Goal: Feedback & Contribution: Submit feedback/report problem

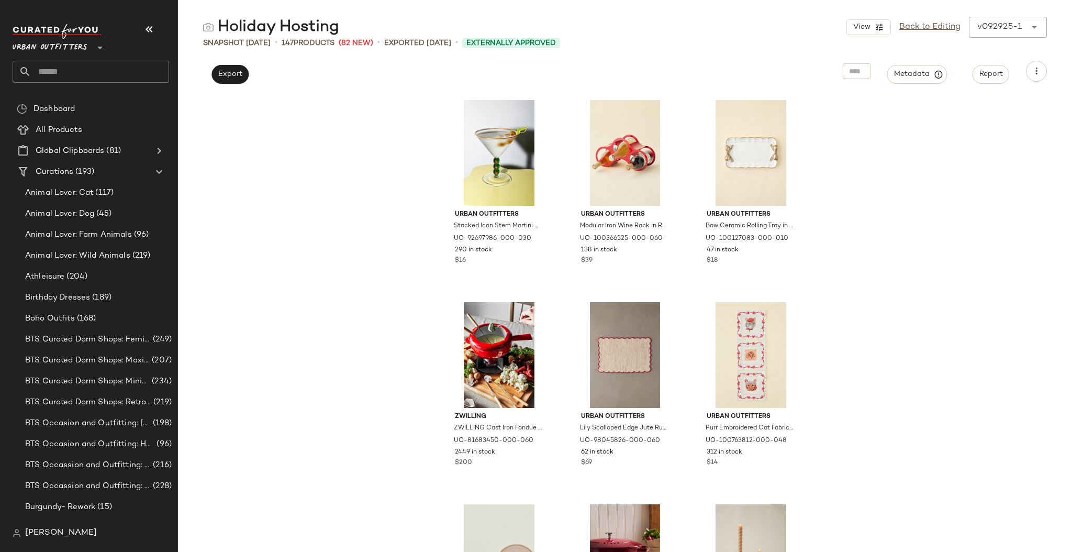
click at [110, 75] on input "text" at bounding box center [100, 72] width 138 height 22
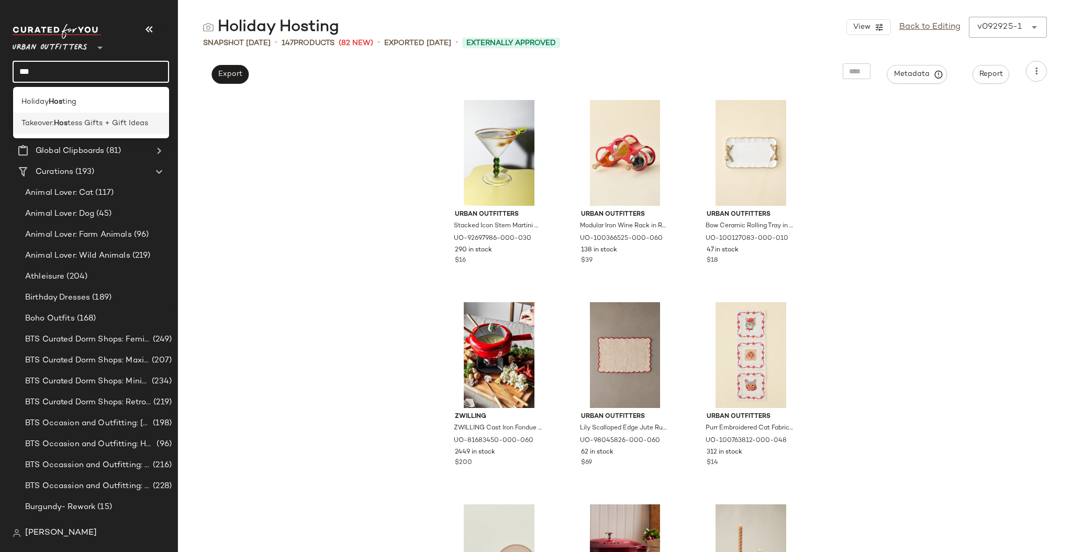
type input "***"
click at [111, 117] on div "Takeover: Hos tess Gifts + Gift Ideas" at bounding box center [91, 123] width 157 height 21
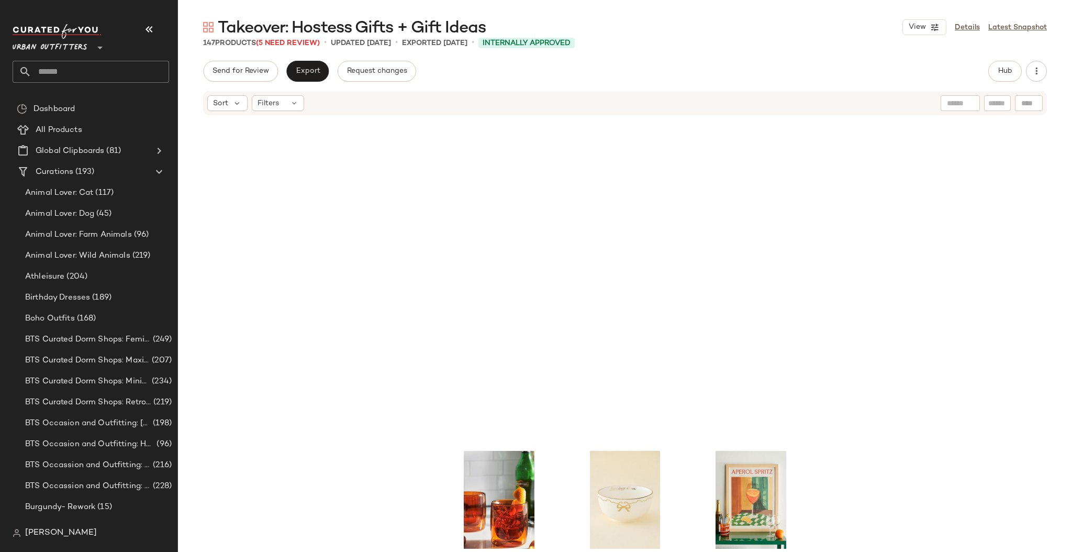
scroll to position [287, 0]
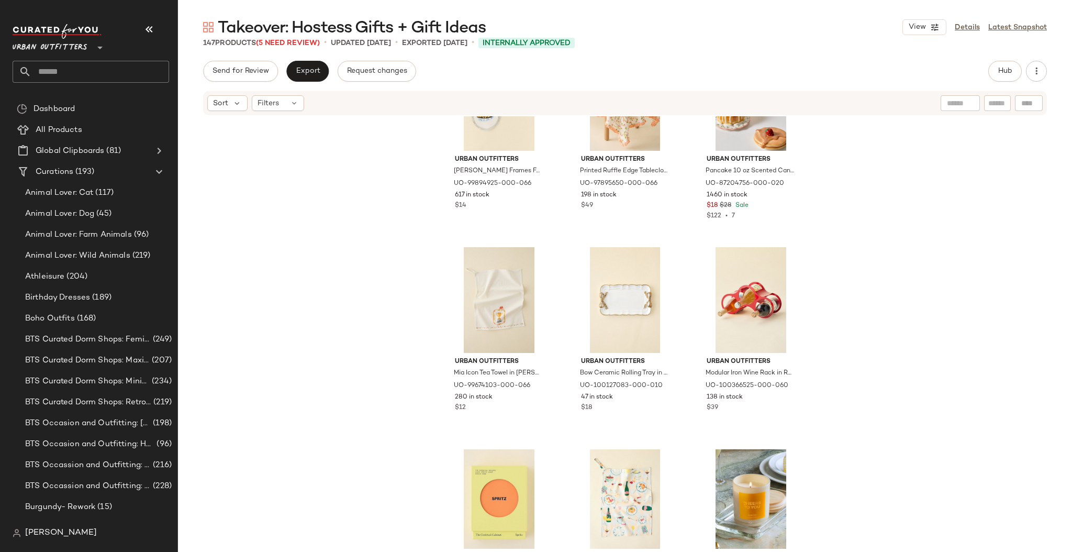
click at [149, 71] on input "text" at bounding box center [100, 72] width 138 height 22
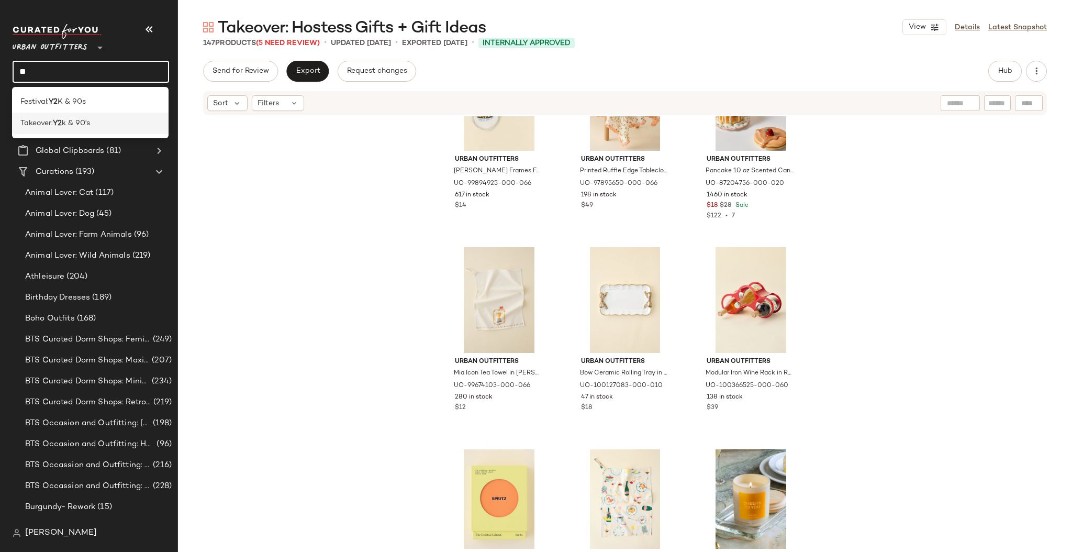
type input "**"
click at [126, 113] on div "Takeover: Y2 k & 90's" at bounding box center [90, 123] width 157 height 21
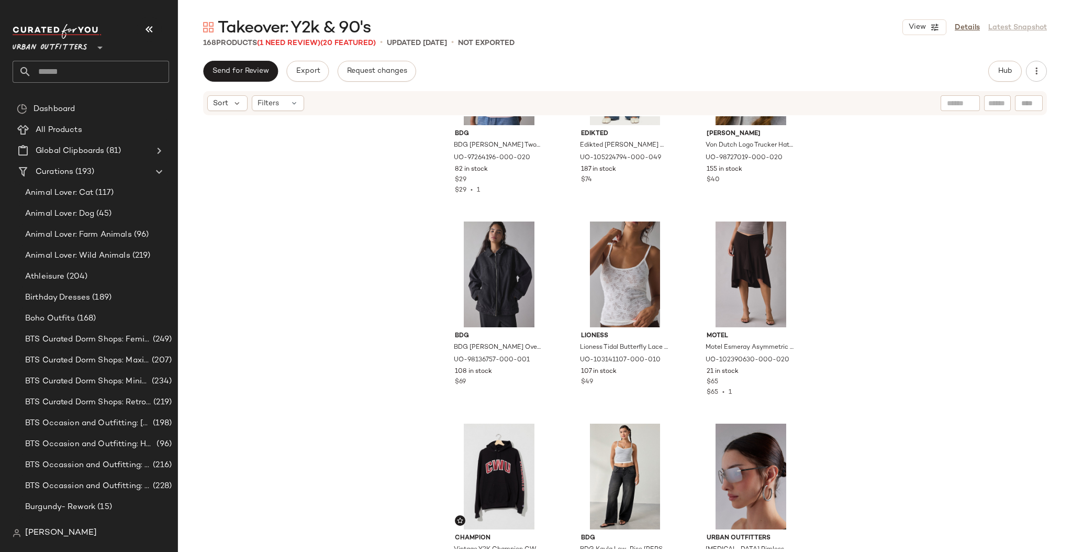
scroll to position [9364, 0]
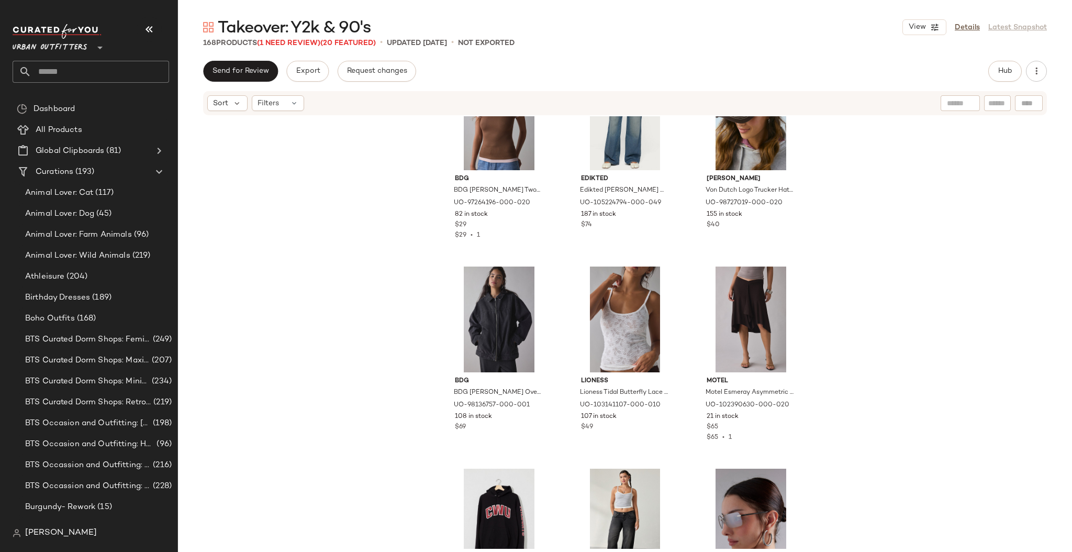
click at [1066, 480] on div "BDG BDG Carmin Twofer Ribbed Knit Baby Tee in Brown/Pink, Women's at Urban Outf…" at bounding box center [625, 332] width 894 height 433
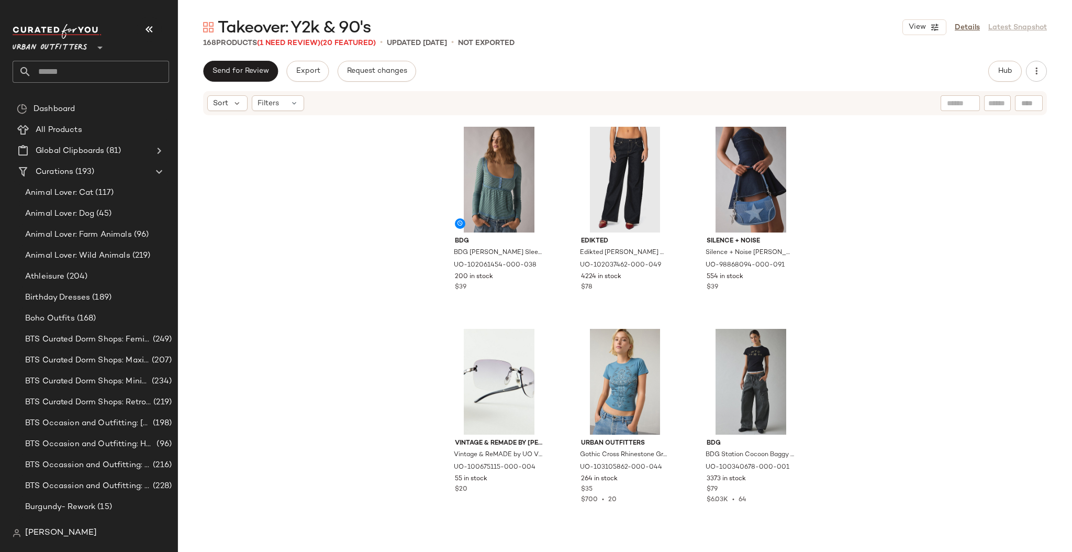
scroll to position [1823, 0]
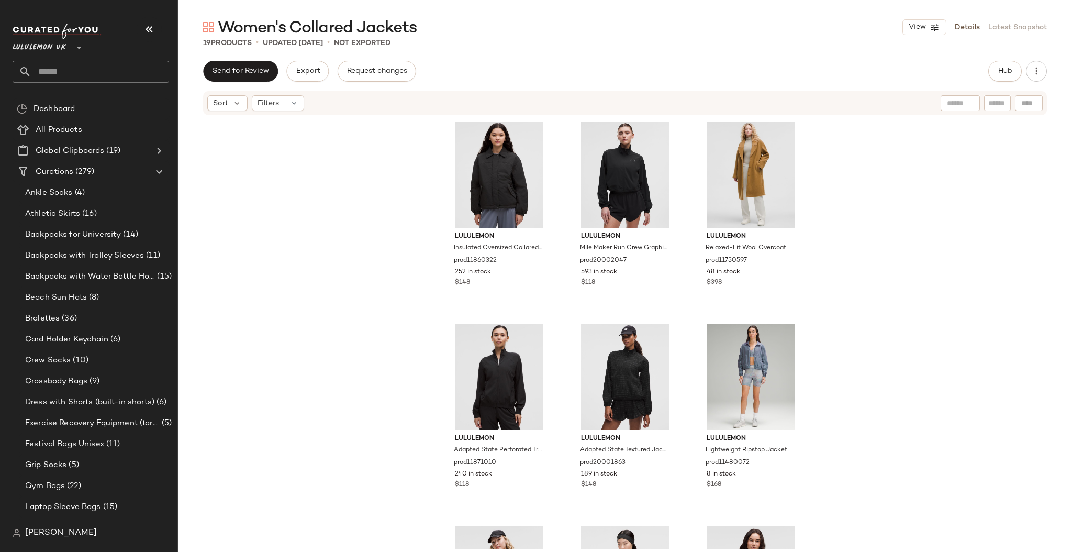
click at [58, 50] on span "Lululemon UK" at bounding box center [40, 45] width 54 height 19
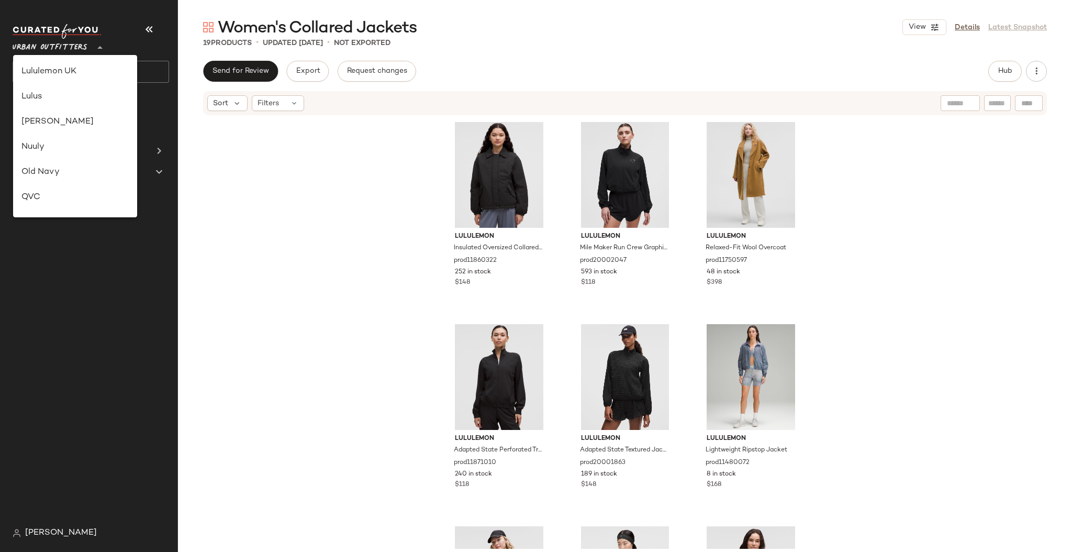
scroll to position [539, 0]
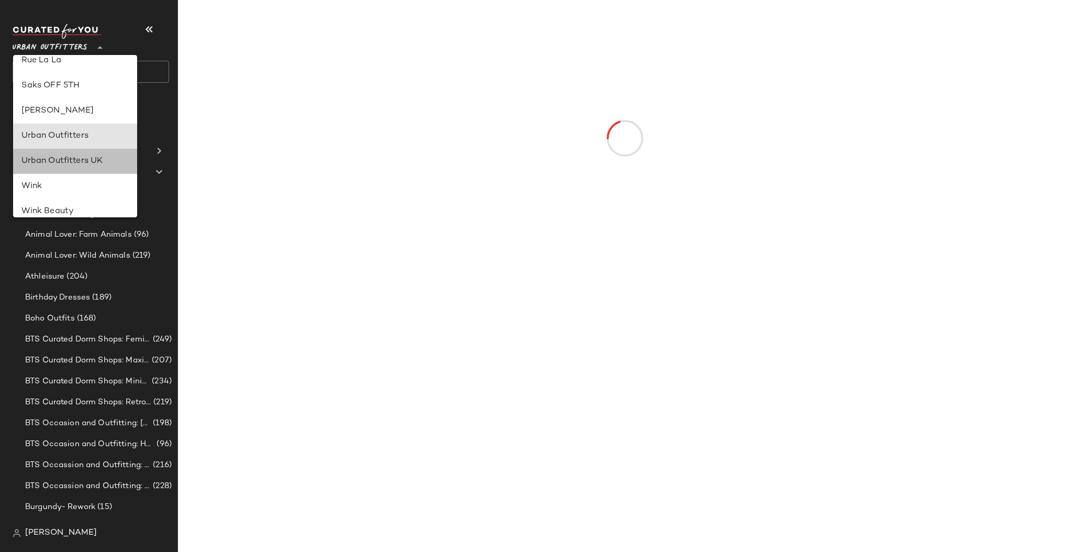
click at [77, 155] on div "Urban Outfitters UK" at bounding box center [75, 161] width 108 height 13
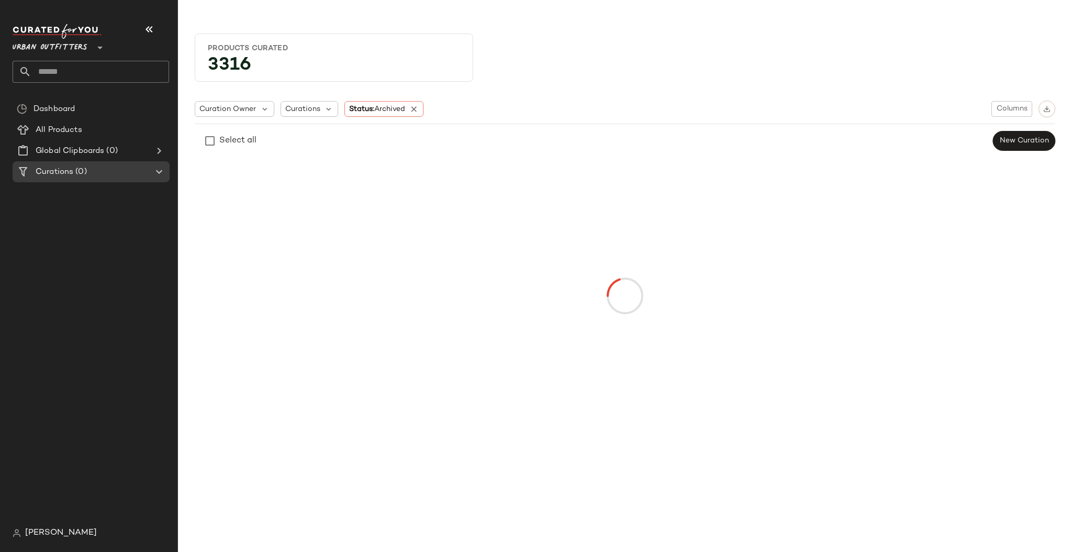
type input "**"
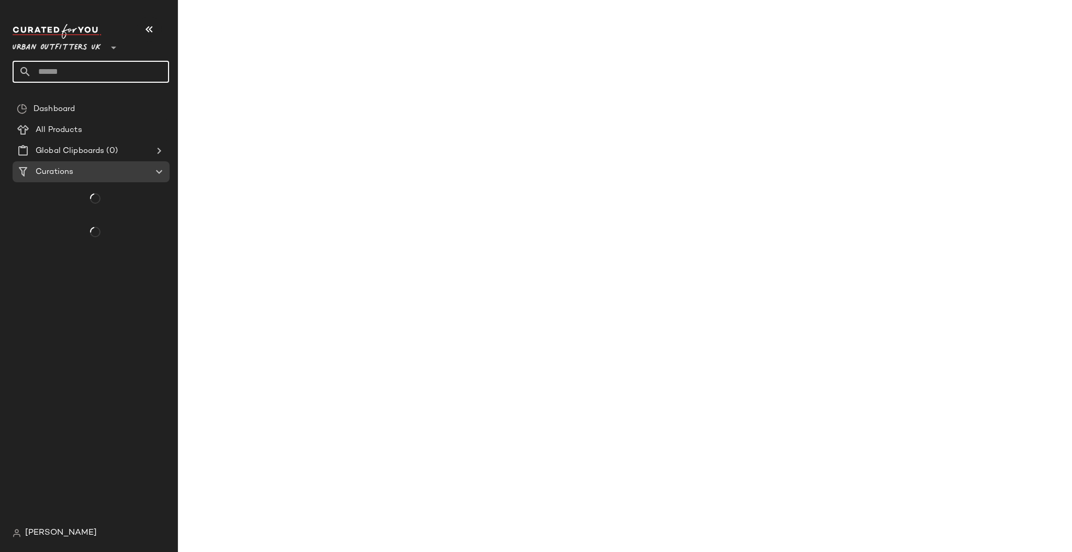
click at [118, 77] on input "text" at bounding box center [100, 72] width 138 height 22
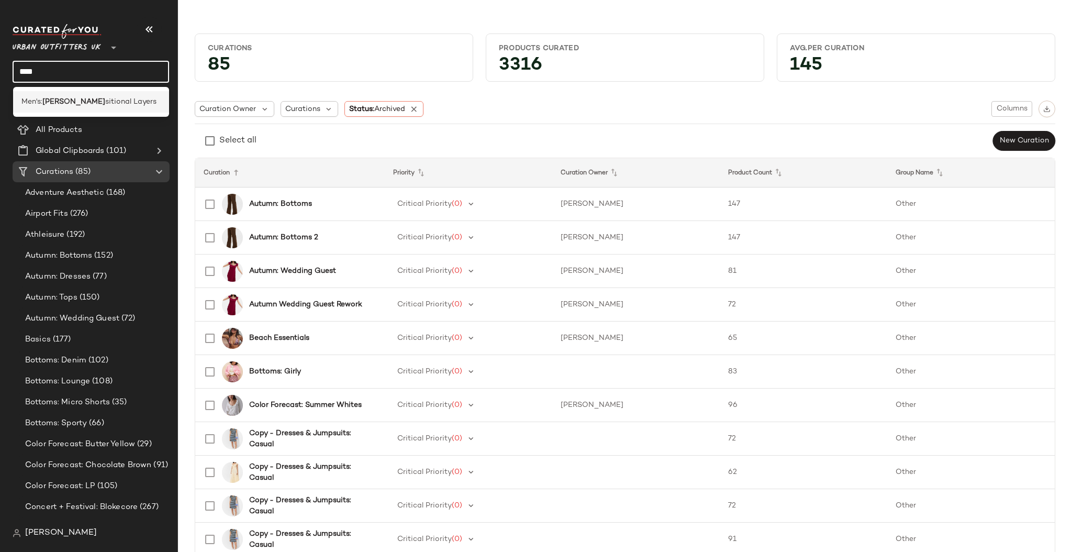
type input "****"
click at [119, 98] on div "Men's: [PERSON_NAME] sitional Layers" at bounding box center [91, 101] width 140 height 11
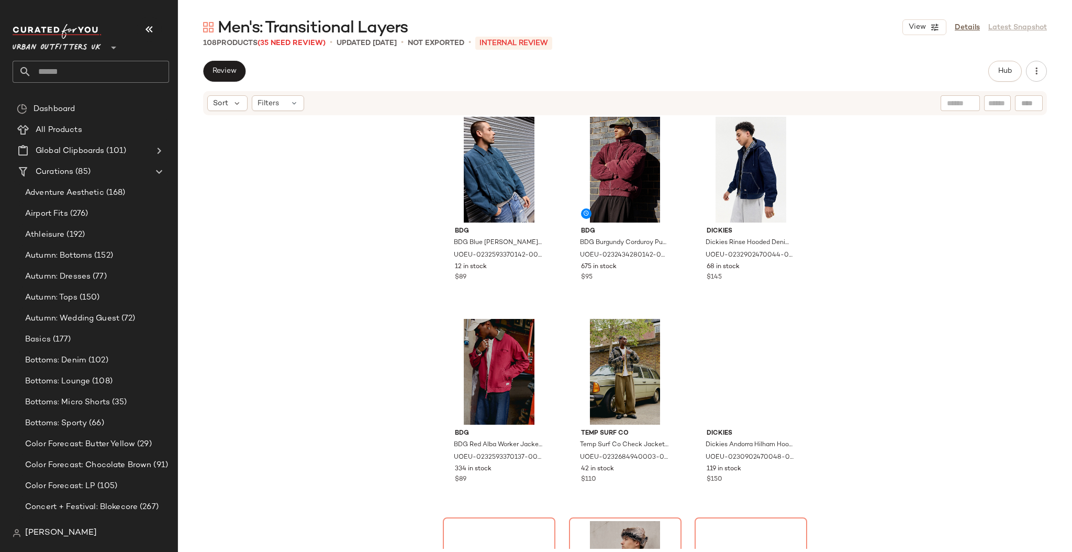
scroll to position [427, 0]
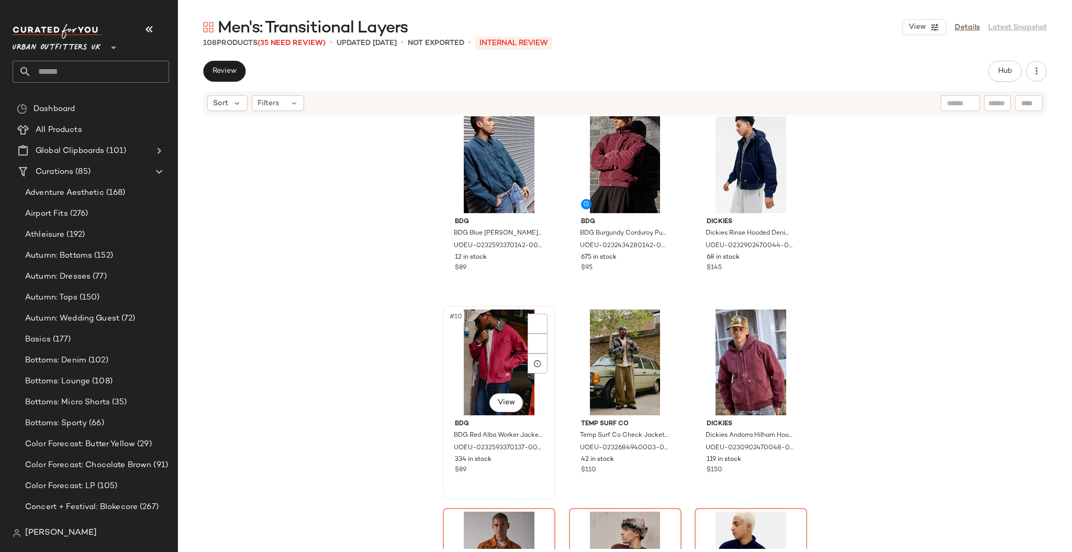
click at [465, 459] on span "334 in stock" at bounding box center [473, 459] width 37 height 9
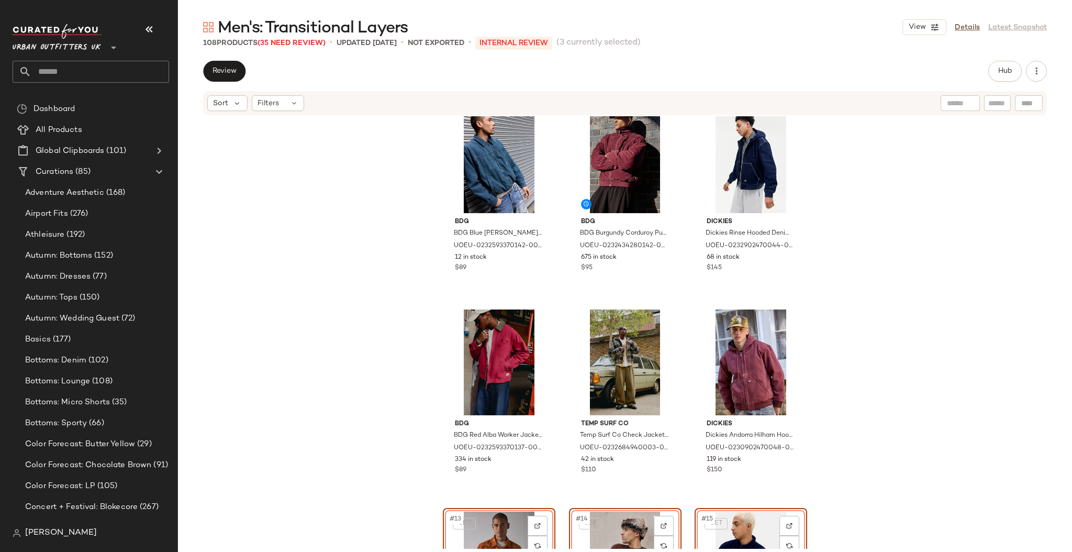
scroll to position [430, 0]
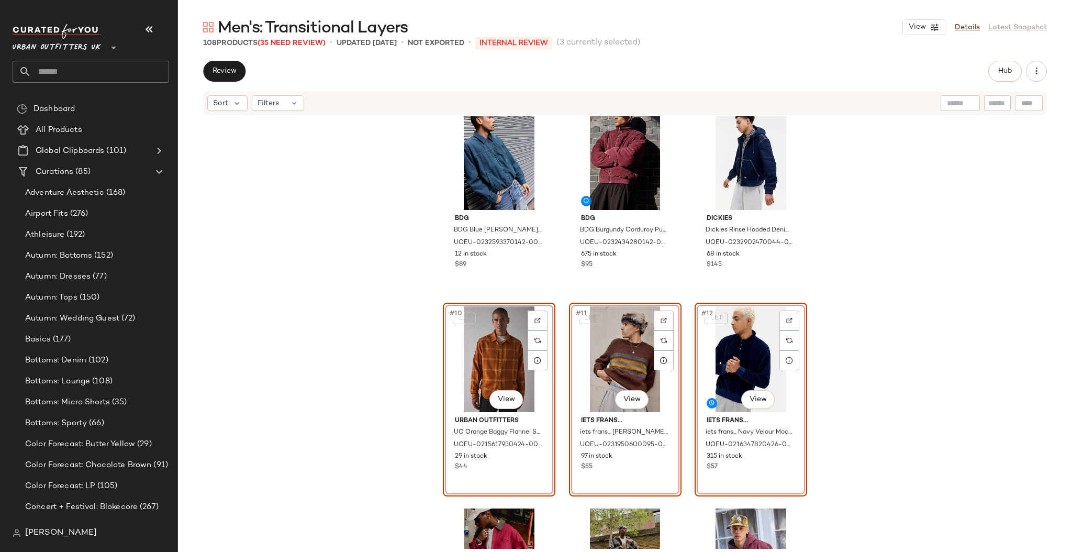
click at [861, 204] on div "BDG BDG Sherpa Printed Fleece - Red S at Urban Outfitters UOEU-0216616940008-00…" at bounding box center [625, 332] width 894 height 433
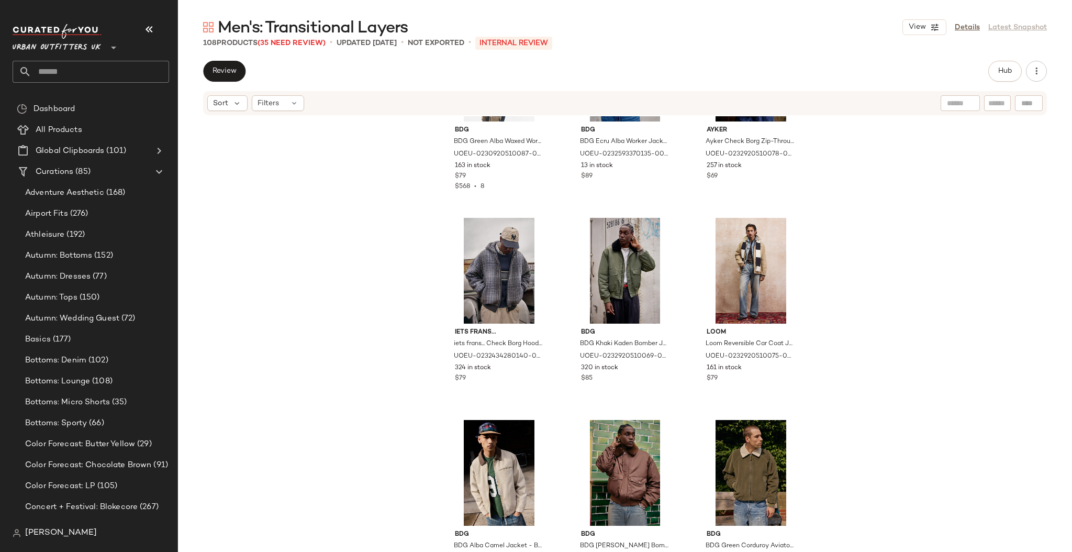
scroll to position [1544, 0]
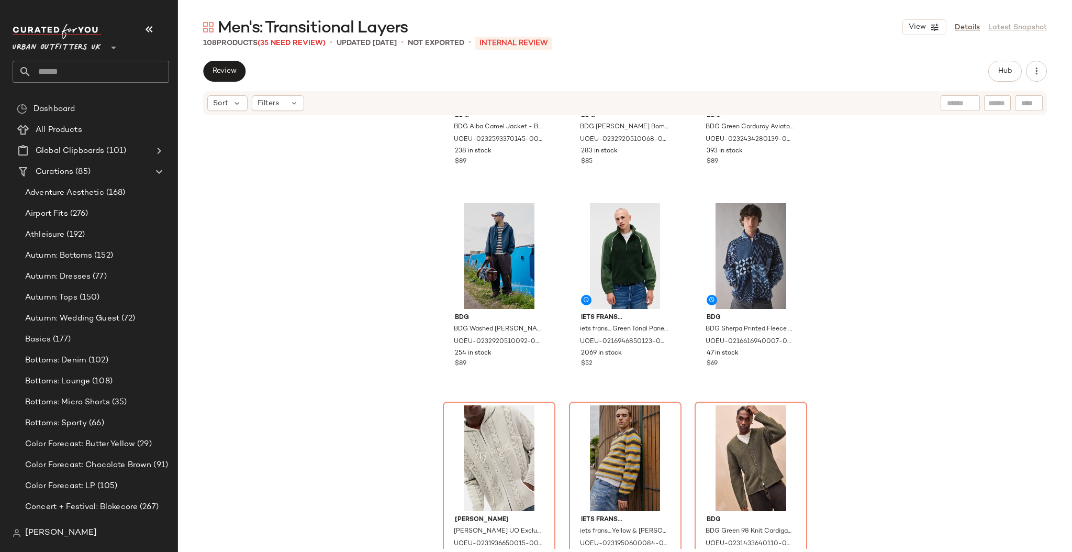
click at [389, 445] on div "BDG BDG Alba Camel Jacket - Beige L at Urban Outfitters UOEU-0232593370145-000-…" at bounding box center [625, 332] width 894 height 433
click at [447, 430] on div "#28 View" at bounding box center [499, 458] width 105 height 106
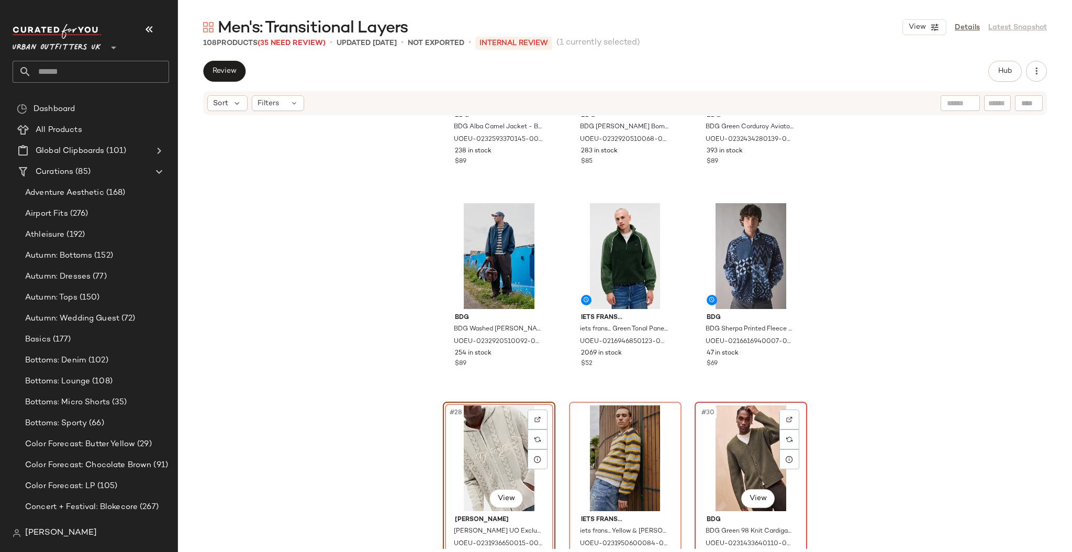
click at [756, 438] on div "#30 View" at bounding box center [751, 458] width 105 height 106
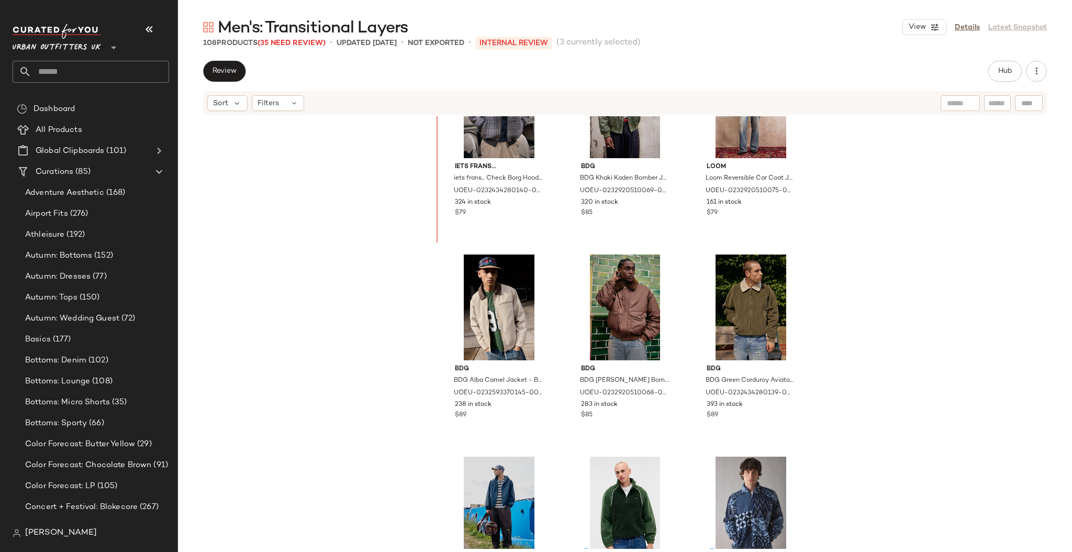
scroll to position [1262, 0]
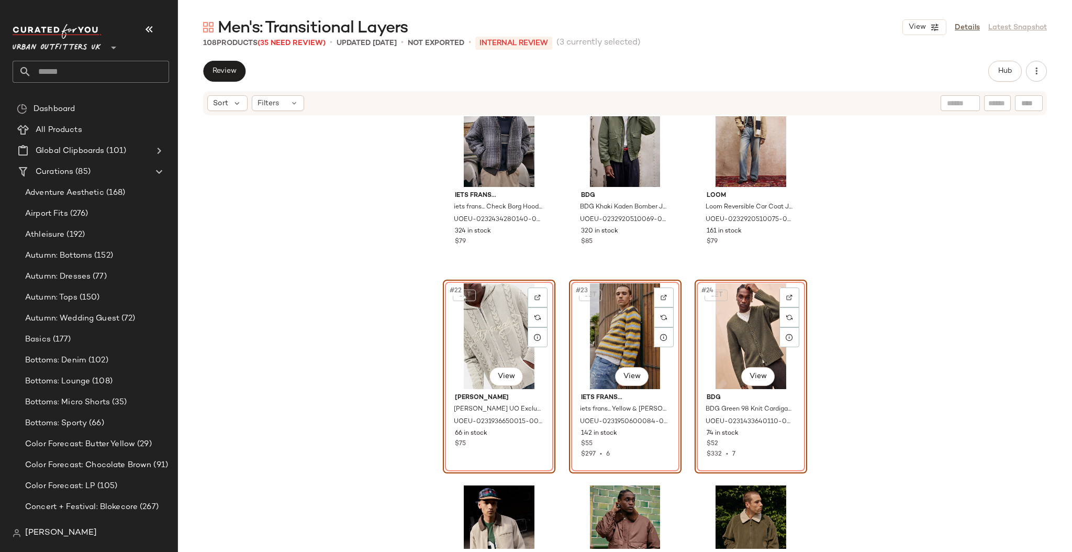
click at [844, 258] on div "iets frans... iets frans... Check Borg Hoodie - Grey S at Urban Outfitters UOEU…" at bounding box center [625, 332] width 894 height 433
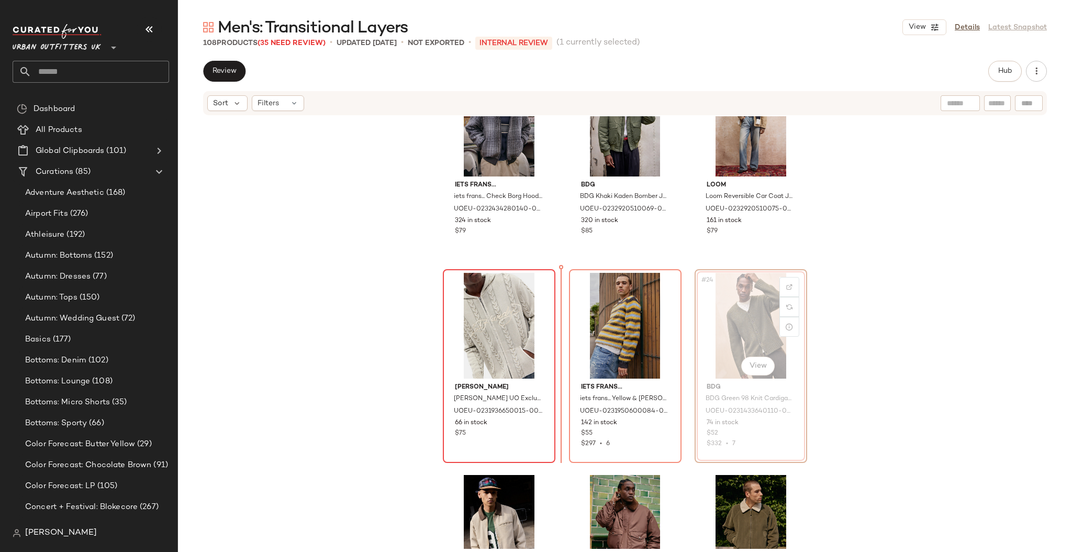
scroll to position [1277, 0]
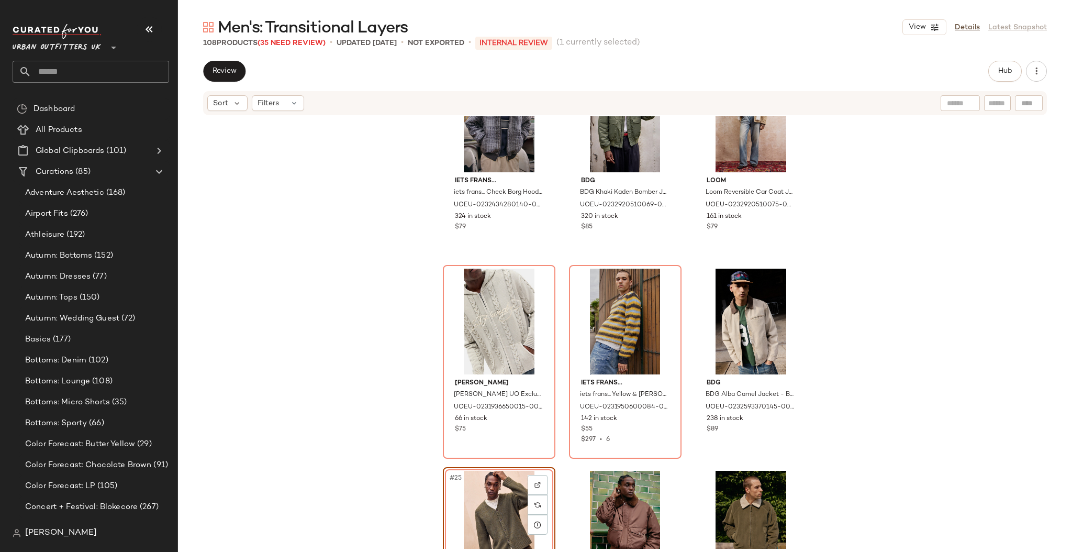
scroll to position [1278, 0]
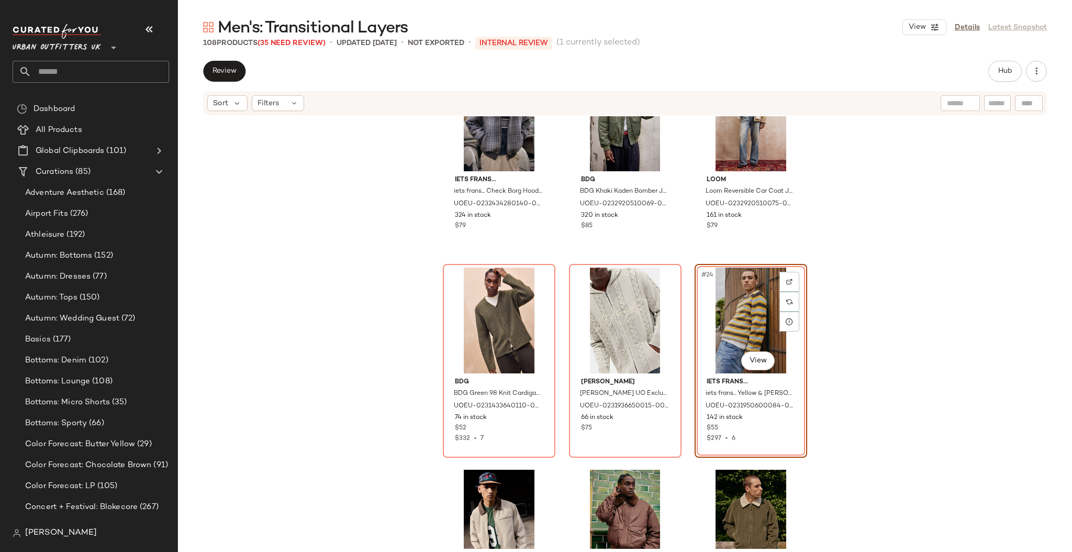
click at [852, 299] on div "iets frans... iets frans... Check Borg Hoodie - Grey S at Urban Outfitters UOEU…" at bounding box center [625, 332] width 894 height 433
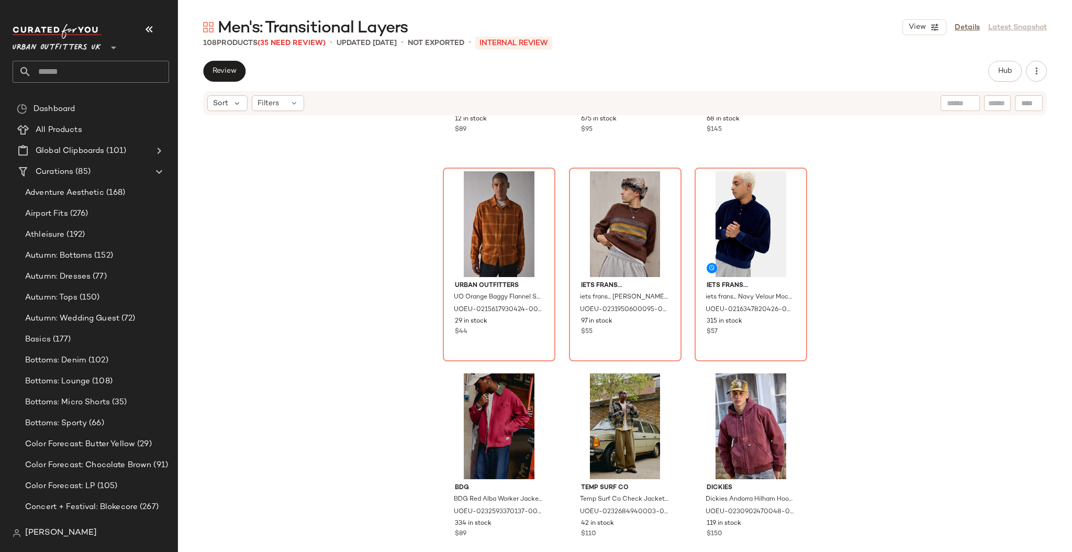
scroll to position [567, 0]
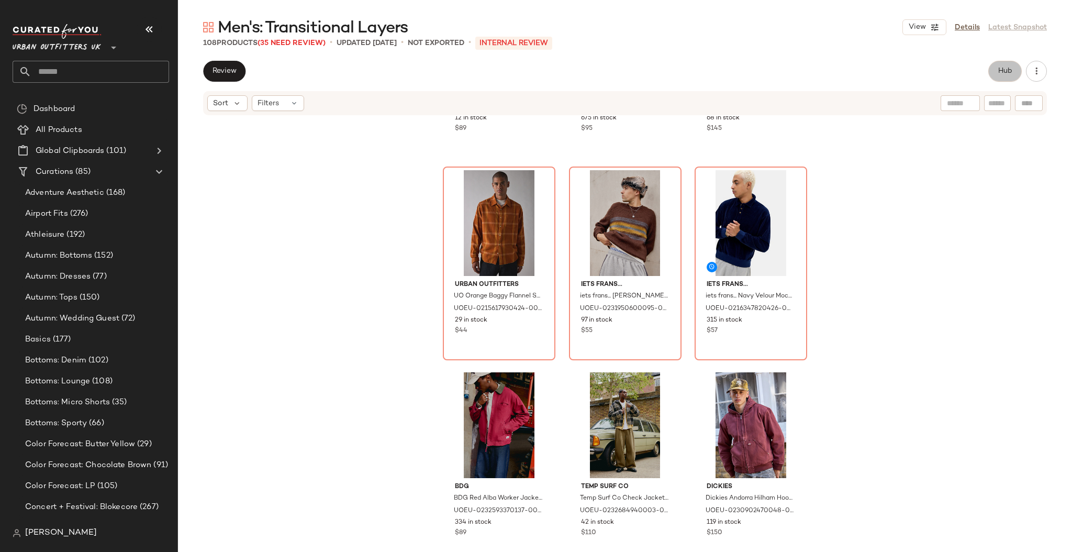
click at [993, 67] on button "Hub" at bounding box center [1006, 71] width 34 height 21
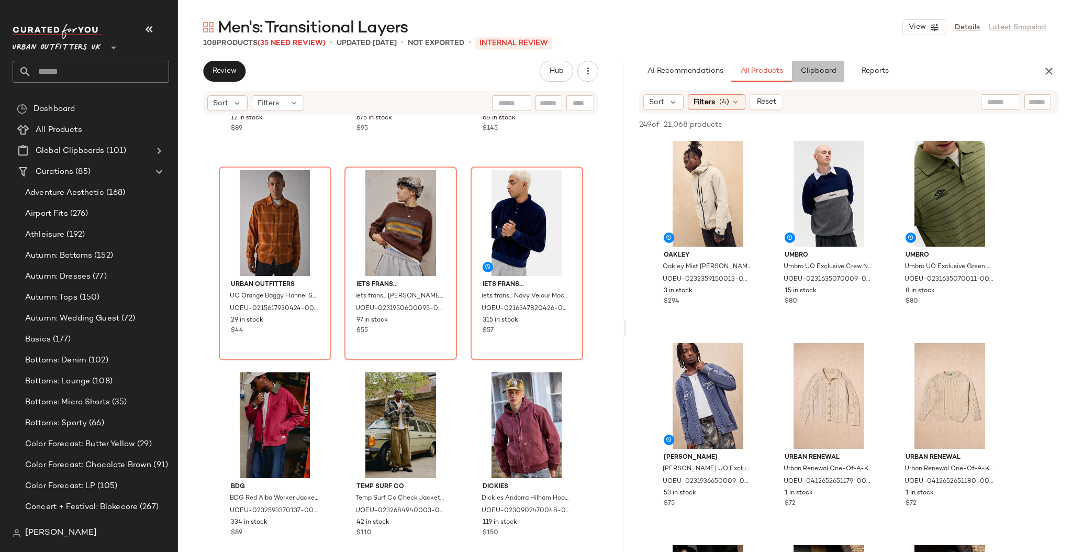
click at [819, 63] on button "Clipboard" at bounding box center [818, 71] width 52 height 21
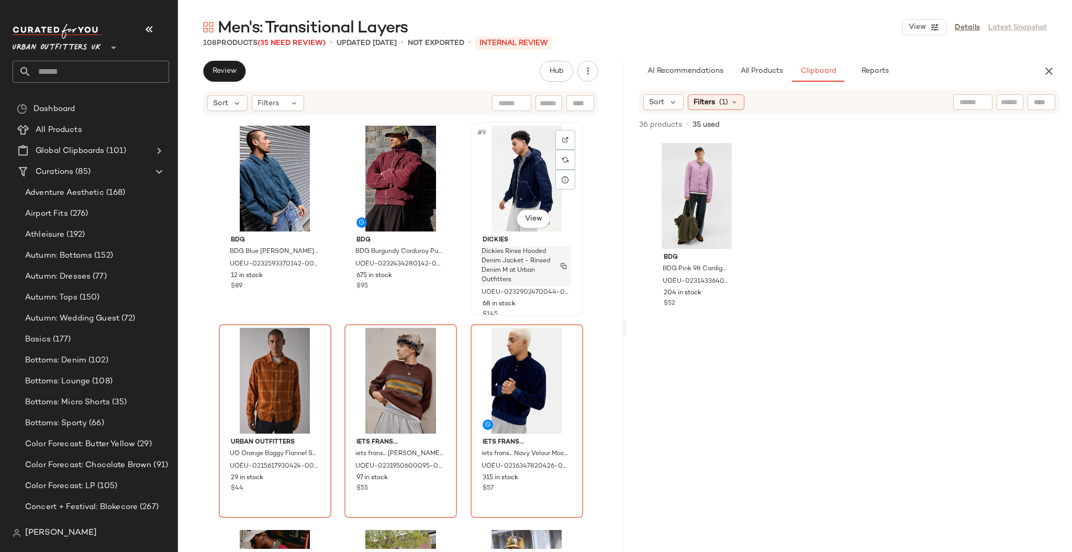
scroll to position [427, 0]
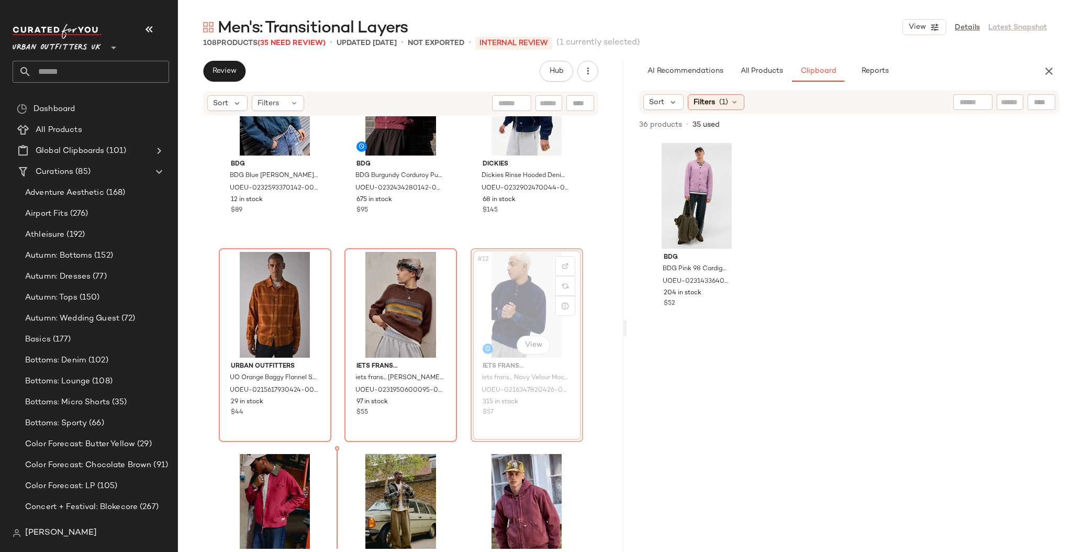
scroll to position [503, 0]
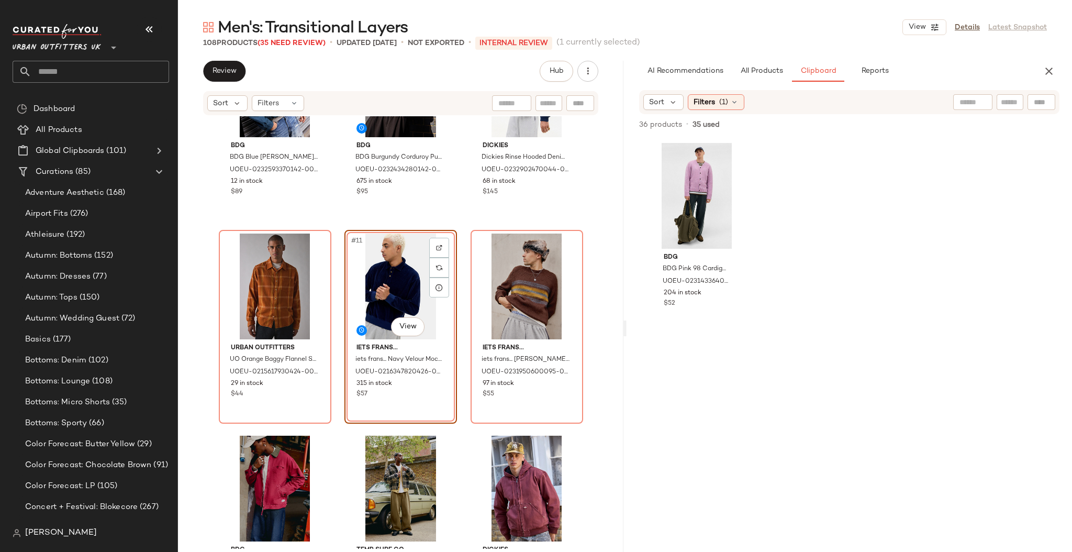
click at [581, 378] on div "BDG BDG Blue [PERSON_NAME] Corduroy Jacket - Blue L at Urban Outfitters UOEU-02…" at bounding box center [401, 332] width 446 height 433
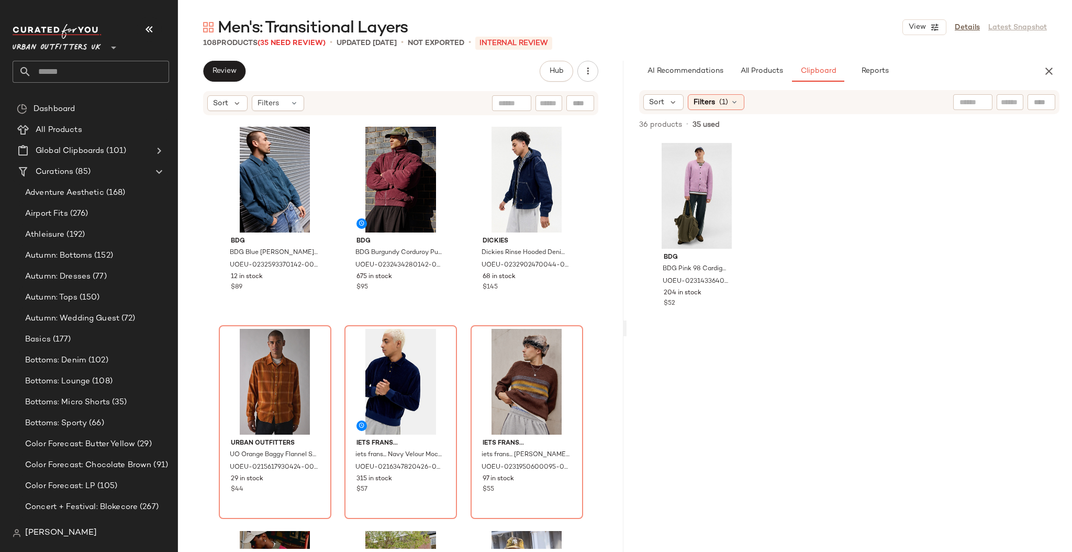
scroll to position [567, 0]
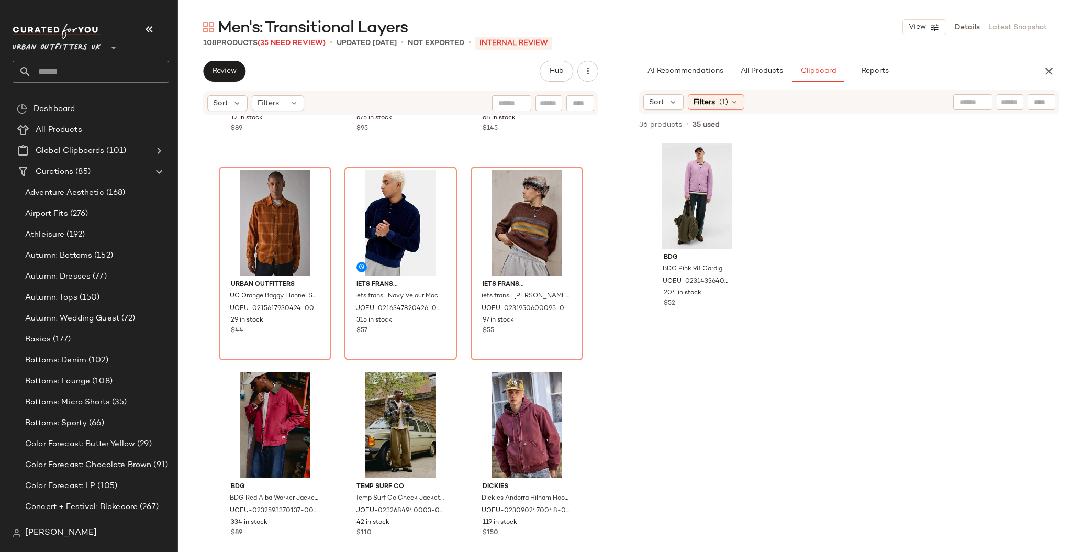
drag, startPoint x: 1051, startPoint y: 65, endPoint x: 1040, endPoint y: 68, distance: 11.3
click at [1047, 66] on icon "button" at bounding box center [1049, 71] width 13 height 13
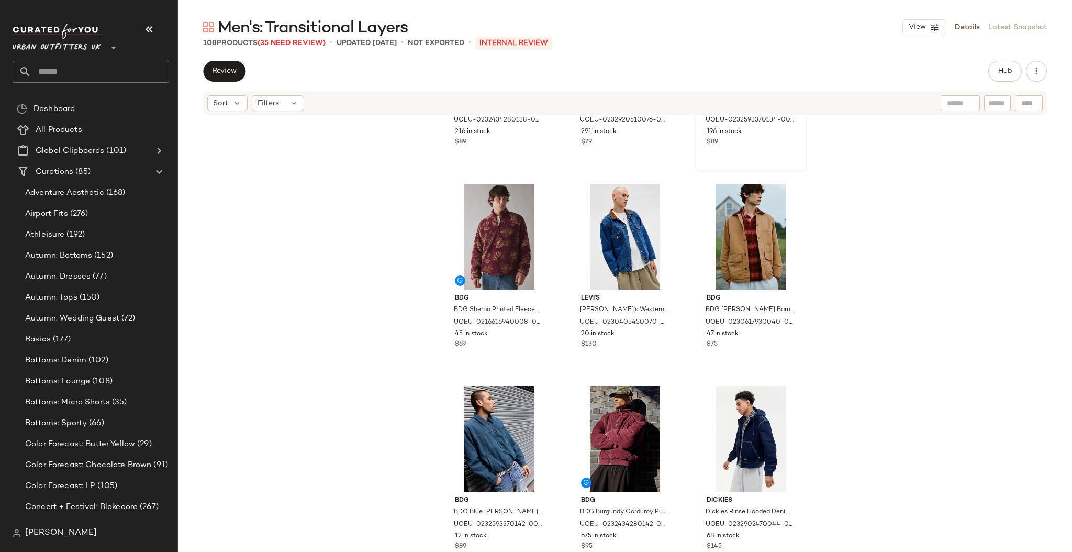
scroll to position [0, 0]
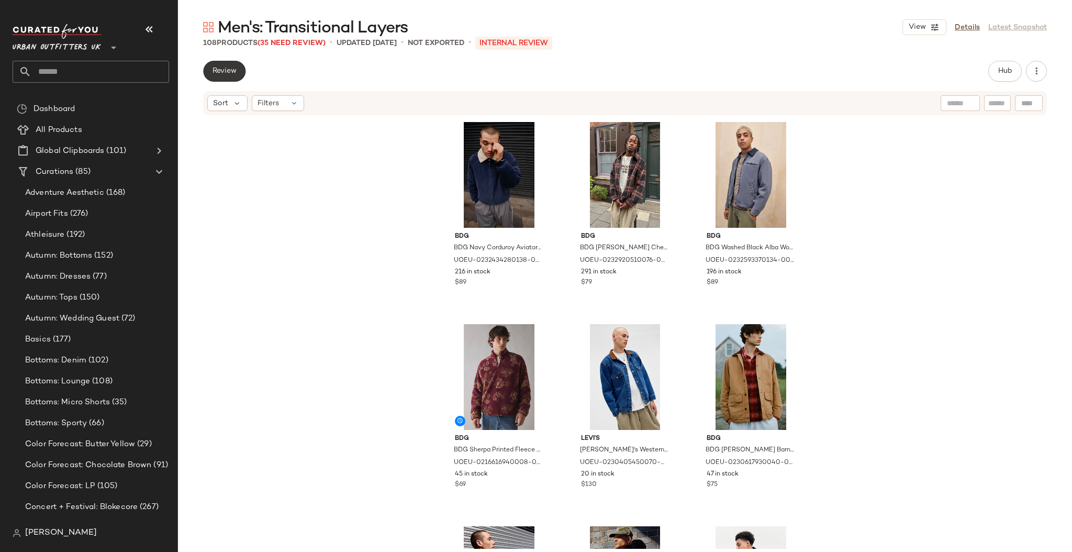
click at [235, 77] on button "Review" at bounding box center [224, 71] width 42 height 21
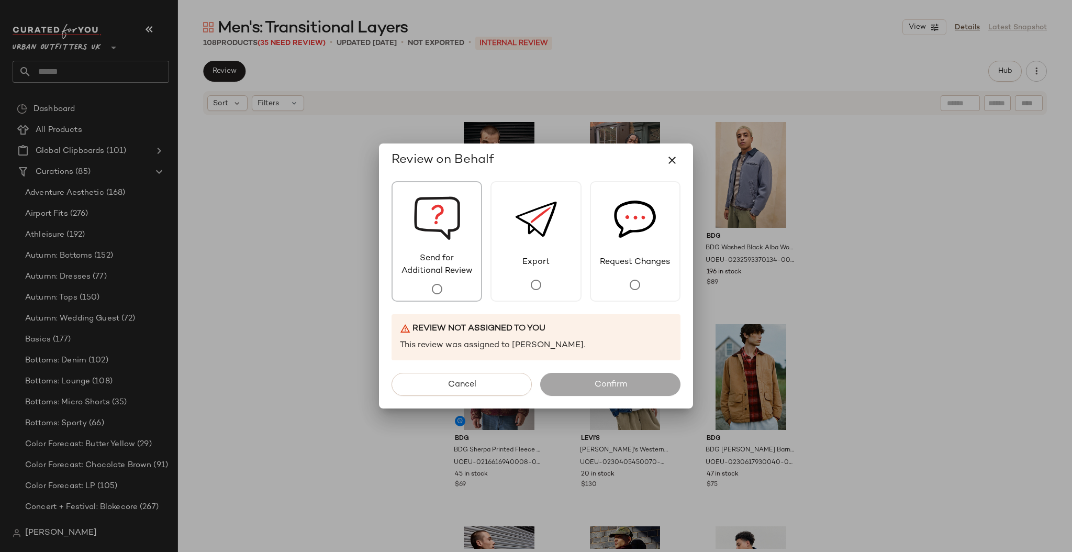
click at [439, 243] on img at bounding box center [437, 217] width 47 height 70
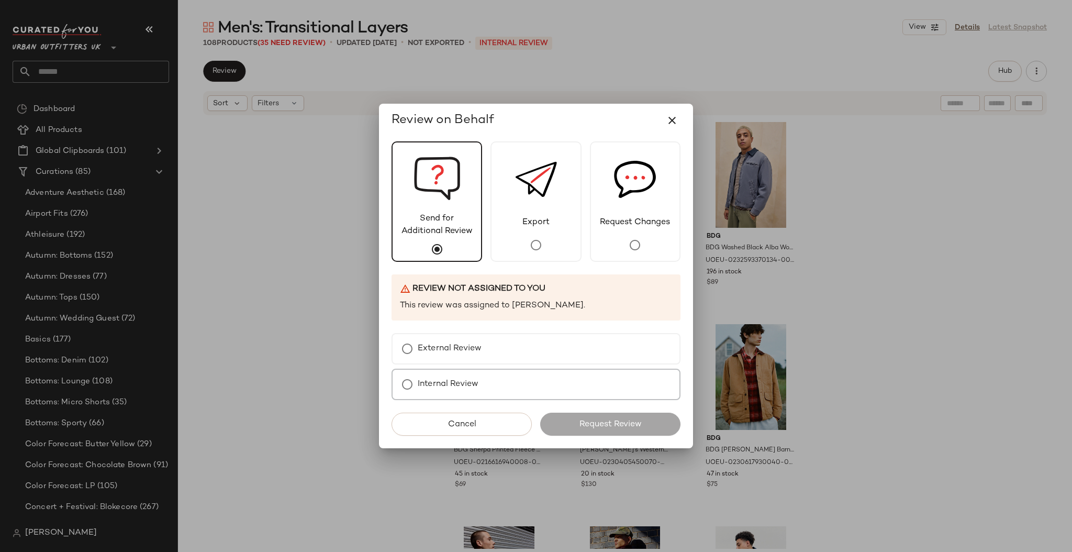
click at [423, 386] on label "Internal Review" at bounding box center [448, 384] width 61 height 21
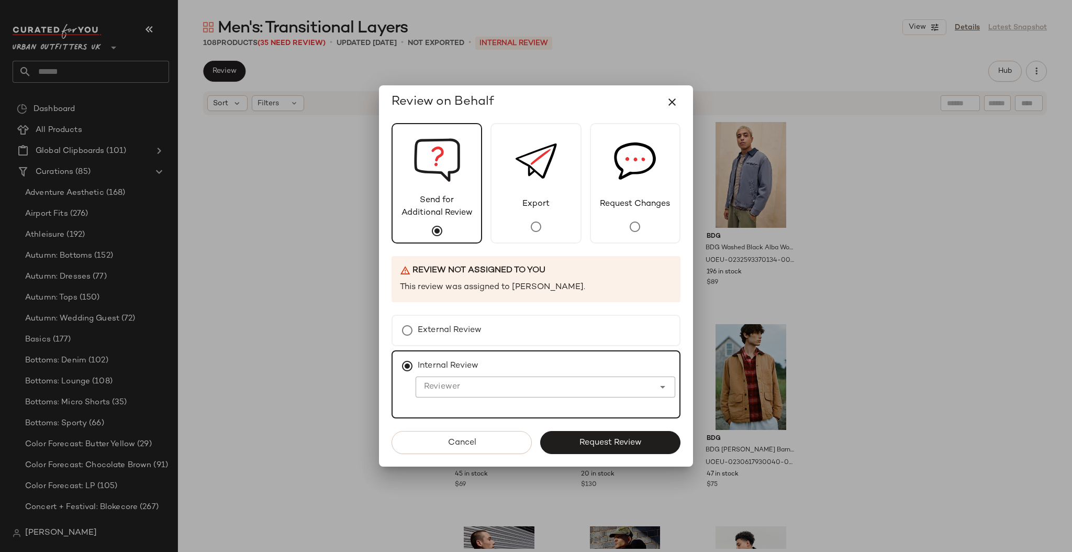
click at [459, 382] on input "Reviewer" at bounding box center [535, 387] width 239 height 13
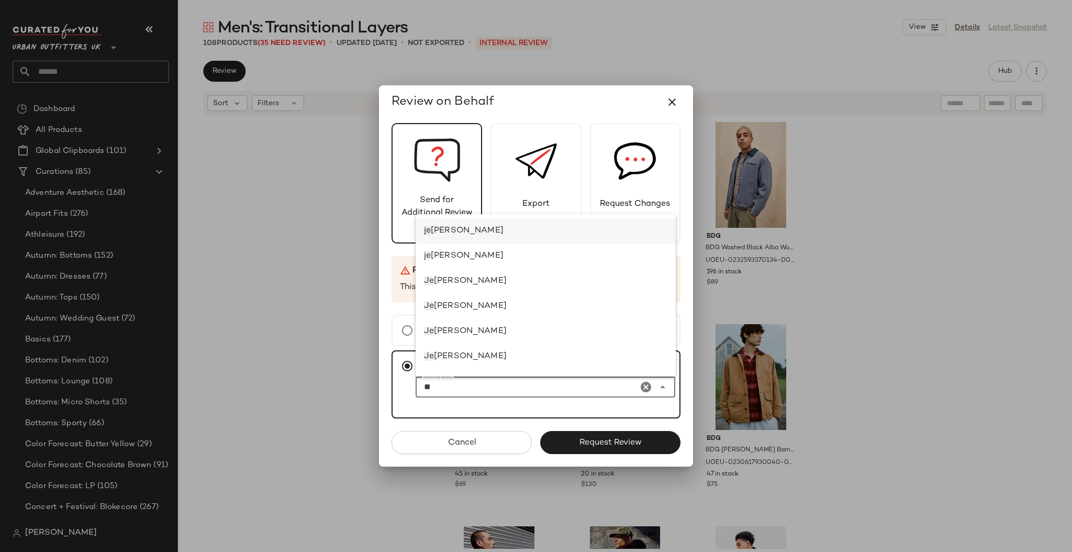
click at [587, 222] on div "je [PERSON_NAME]" at bounding box center [546, 230] width 261 height 25
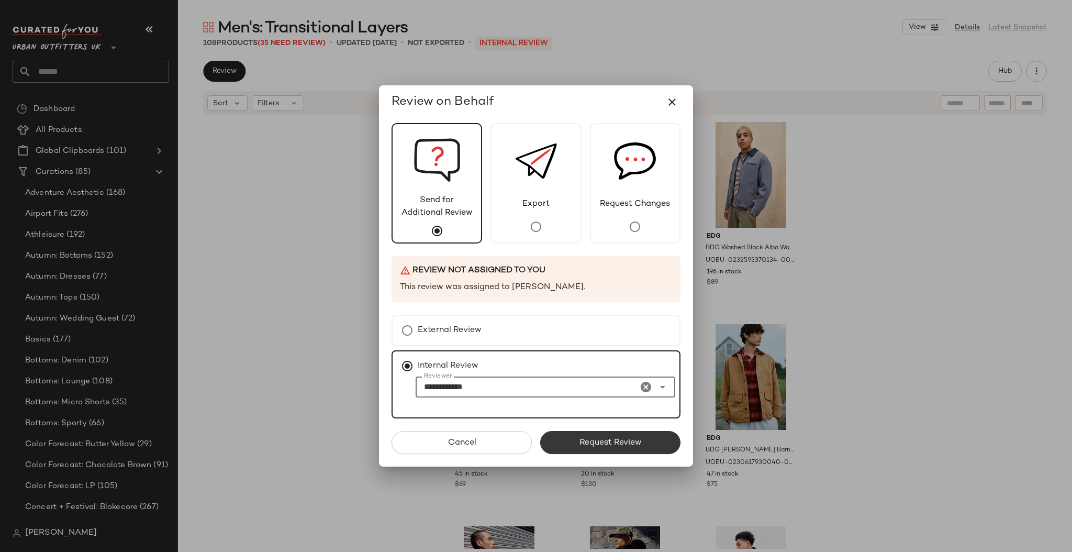
type input "**********"
click at [613, 448] on button "Request Review" at bounding box center [610, 442] width 140 height 23
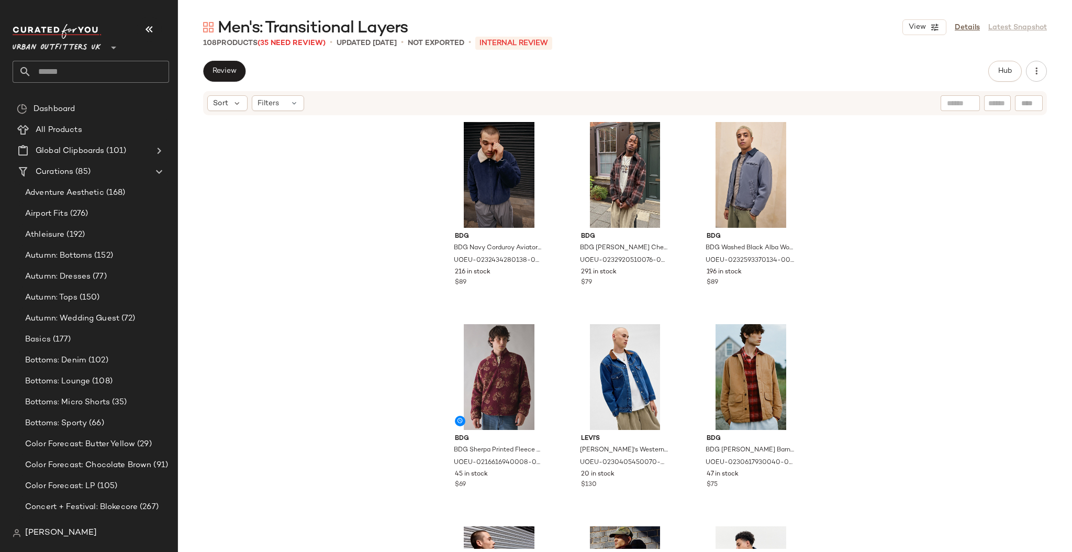
click at [153, 88] on div "Urban Outfitters UK **" at bounding box center [95, 58] width 165 height 82
click at [148, 79] on input "text" at bounding box center [100, 72] width 138 height 22
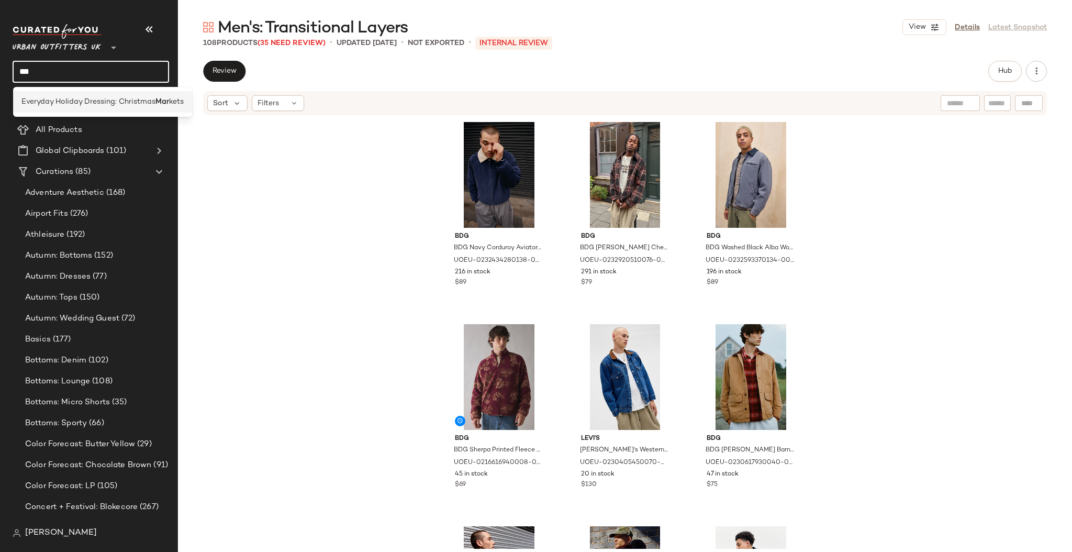
type input "***"
click at [136, 105] on span "Everyday Holiday Dressing: Christmas" at bounding box center [88, 101] width 134 height 11
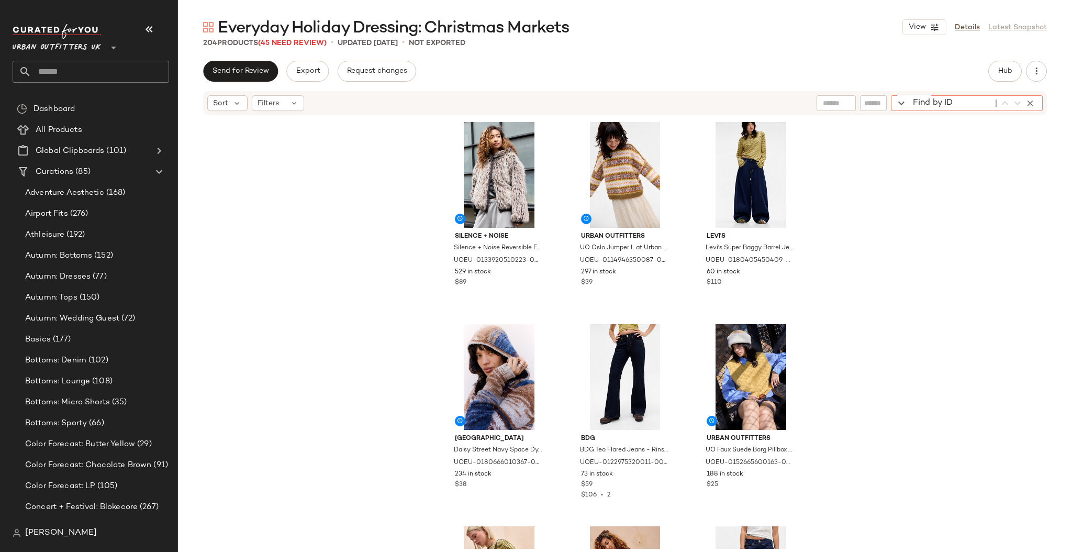
click at [1023, 105] on div "Find by ID Find by ID" at bounding box center [967, 103] width 152 height 16
paste input "**********"
type input "**********"
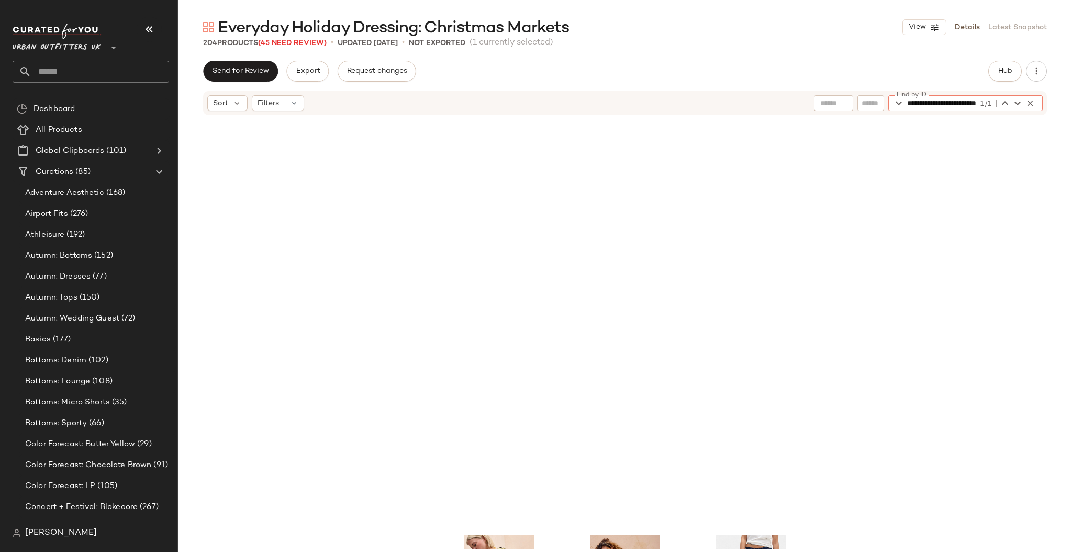
scroll to position [413, 0]
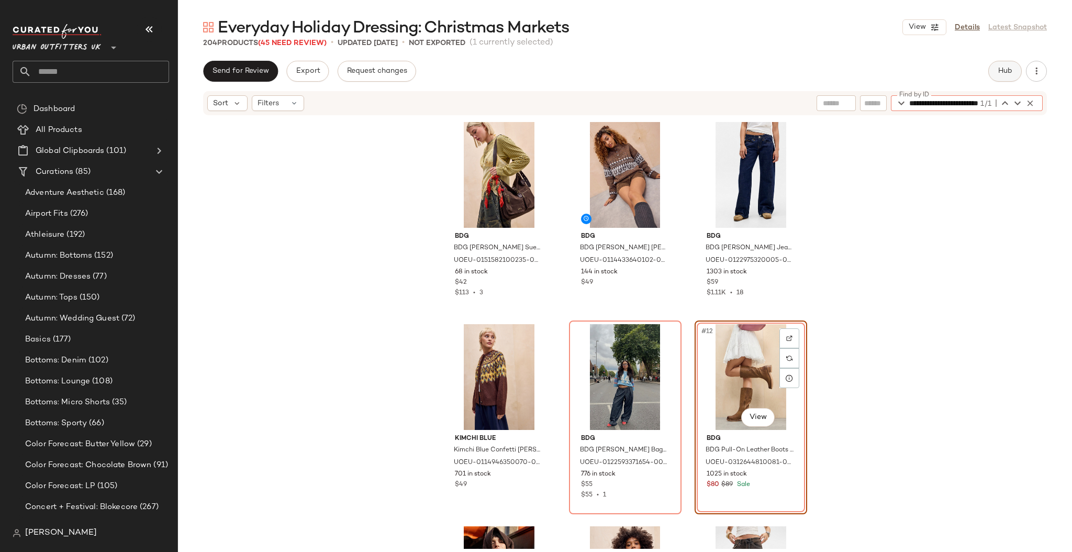
click at [1000, 71] on span "Hub" at bounding box center [1005, 71] width 15 height 8
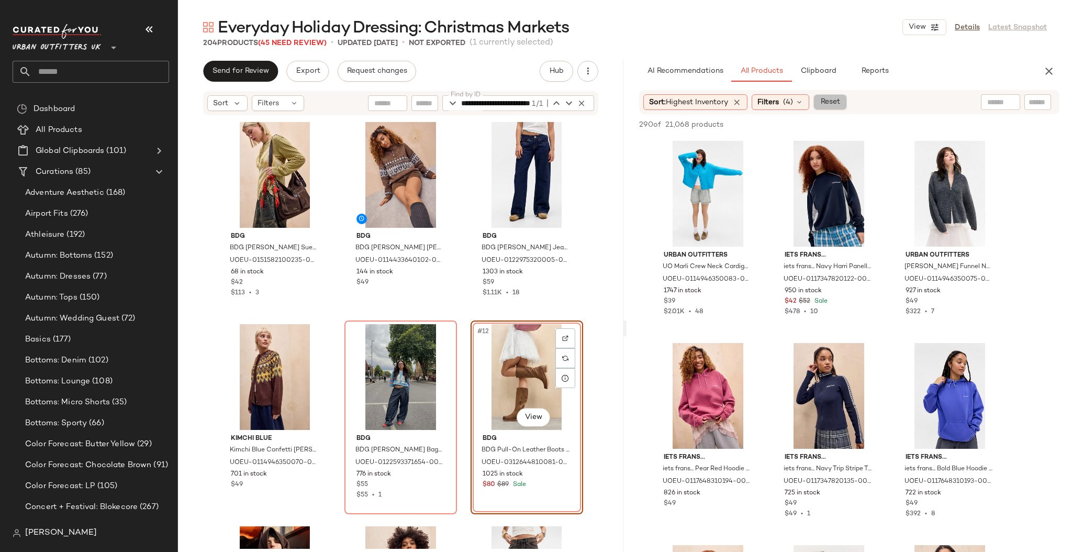
click at [827, 98] on span "Reset" at bounding box center [830, 102] width 20 height 8
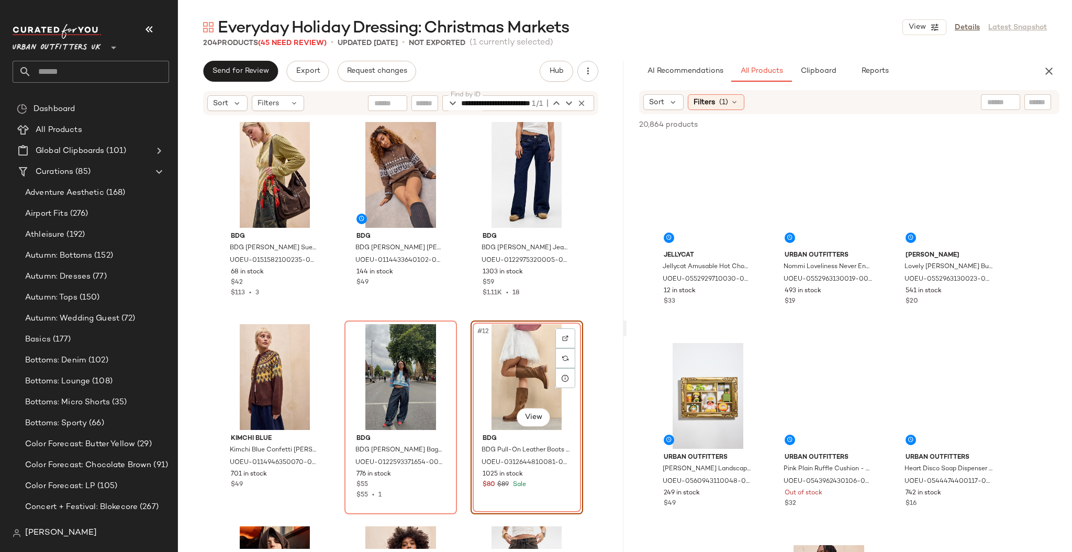
click at [1039, 99] on input "text" at bounding box center [1038, 102] width 18 height 11
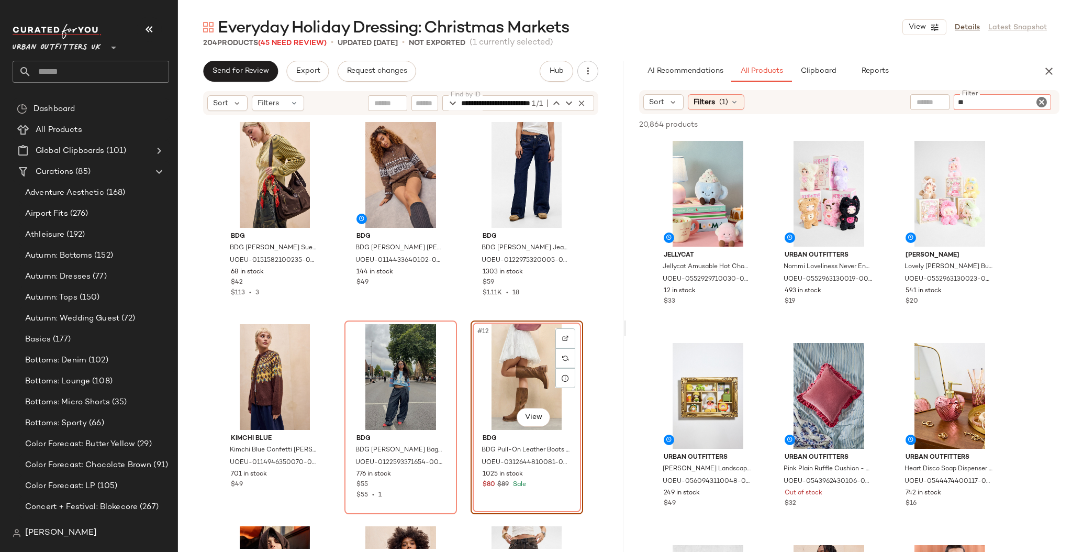
type input "***"
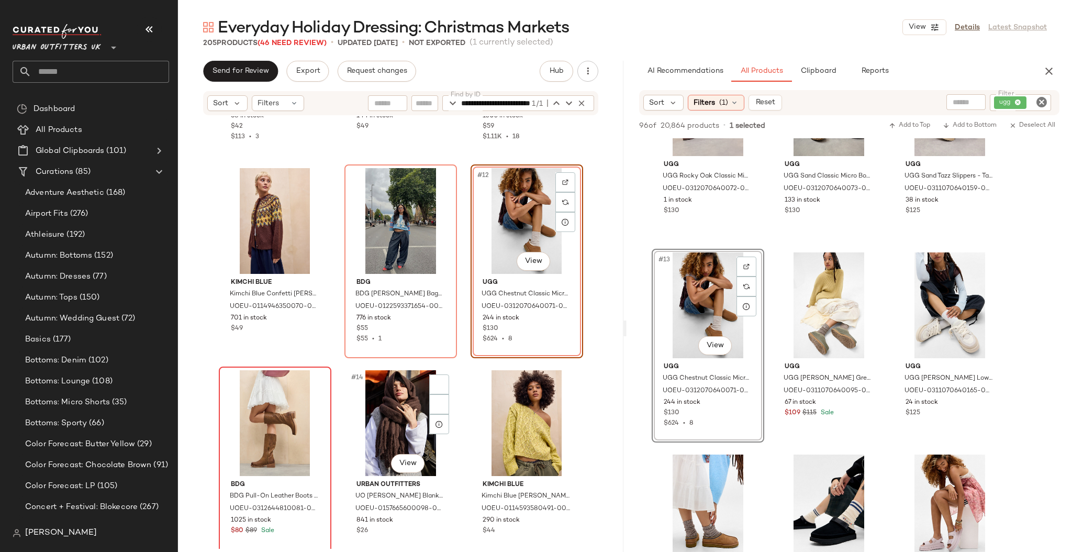
scroll to position [582, 0]
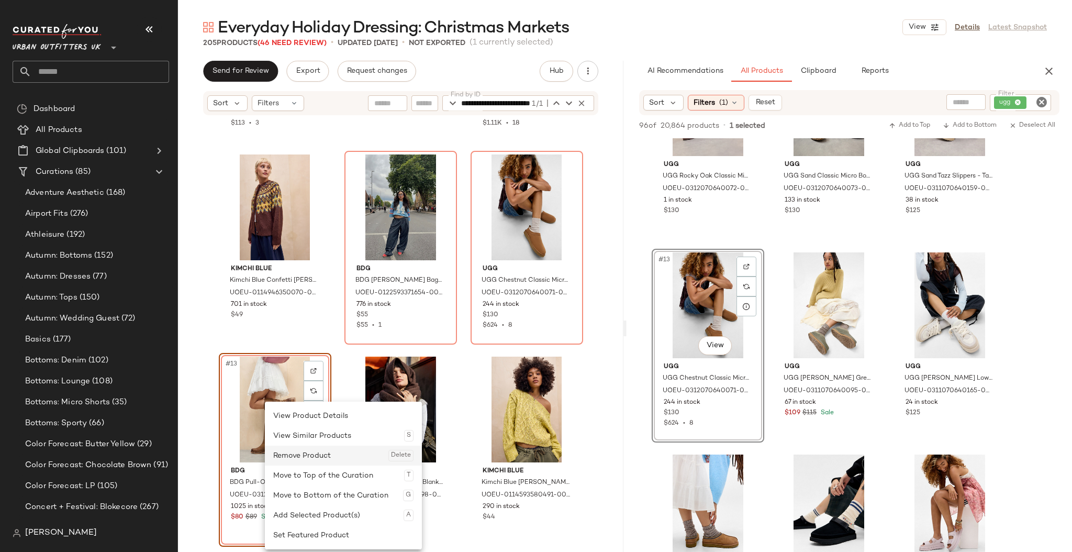
click at [308, 453] on div "Remove Product Delete" at bounding box center [343, 456] width 140 height 20
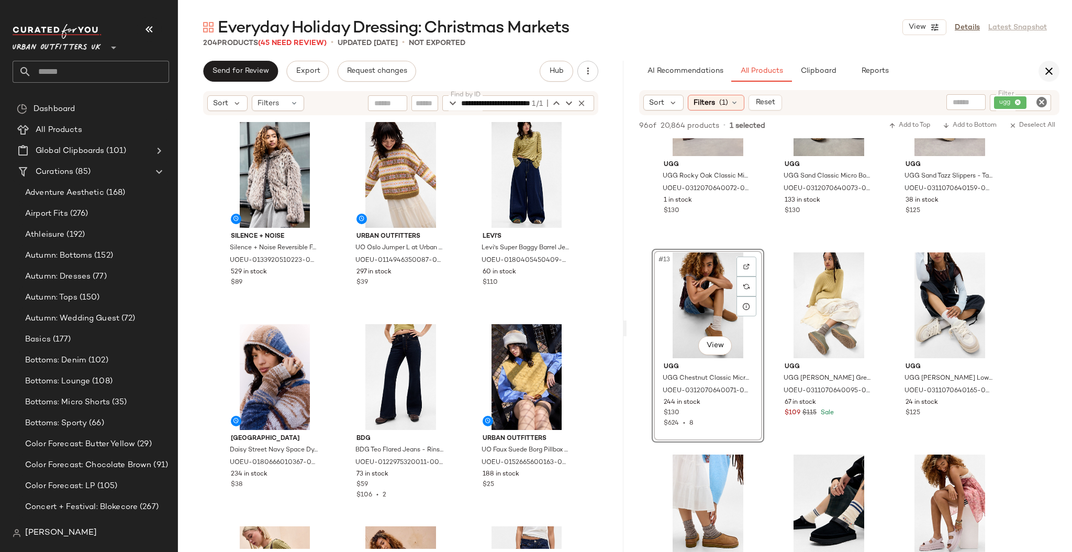
click at [1044, 68] on icon "button" at bounding box center [1049, 71] width 13 height 13
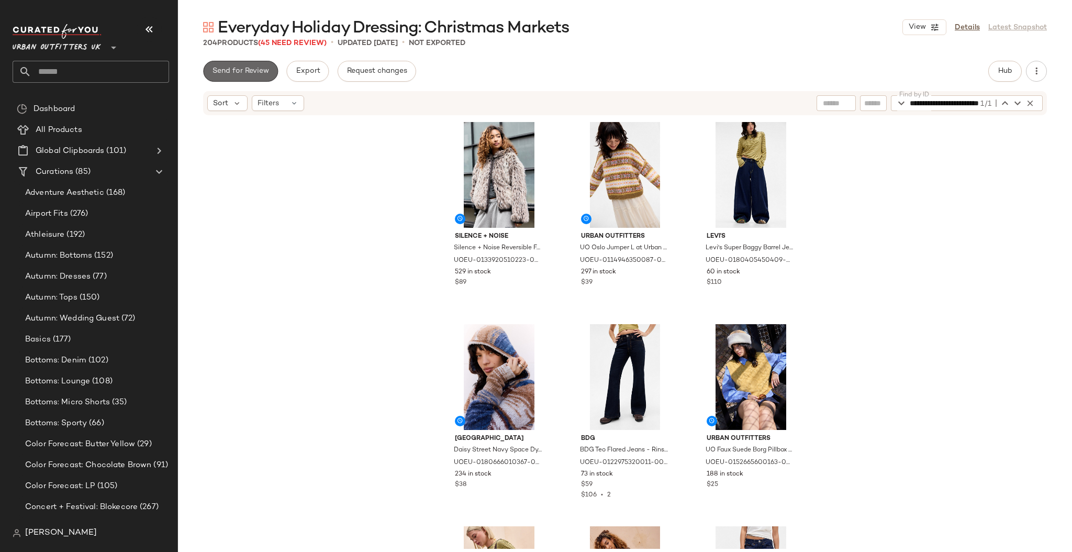
click at [252, 63] on button "Send for Review" at bounding box center [240, 71] width 75 height 21
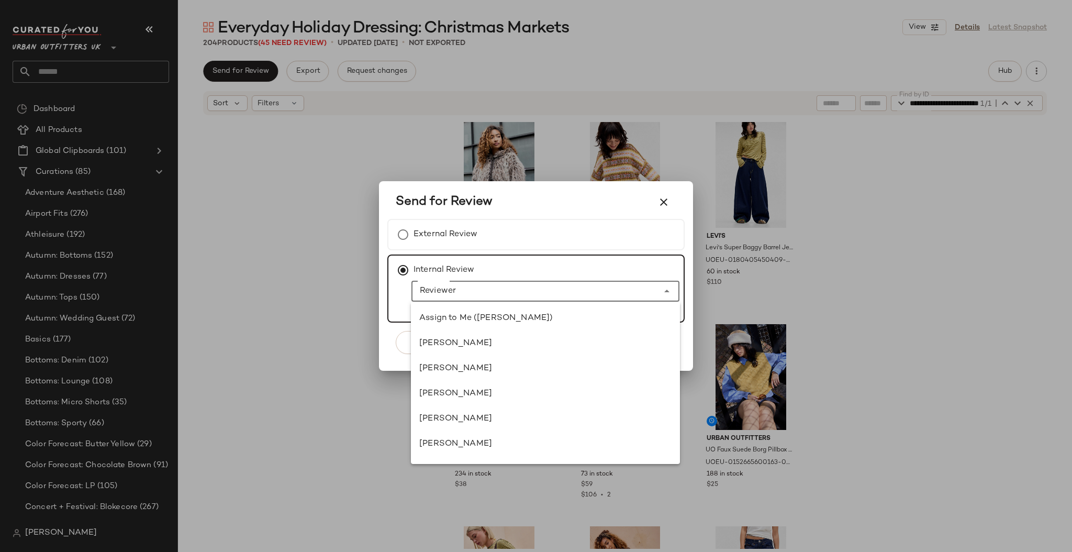
click at [432, 286] on input "Reviewer" at bounding box center [535, 291] width 247 height 13
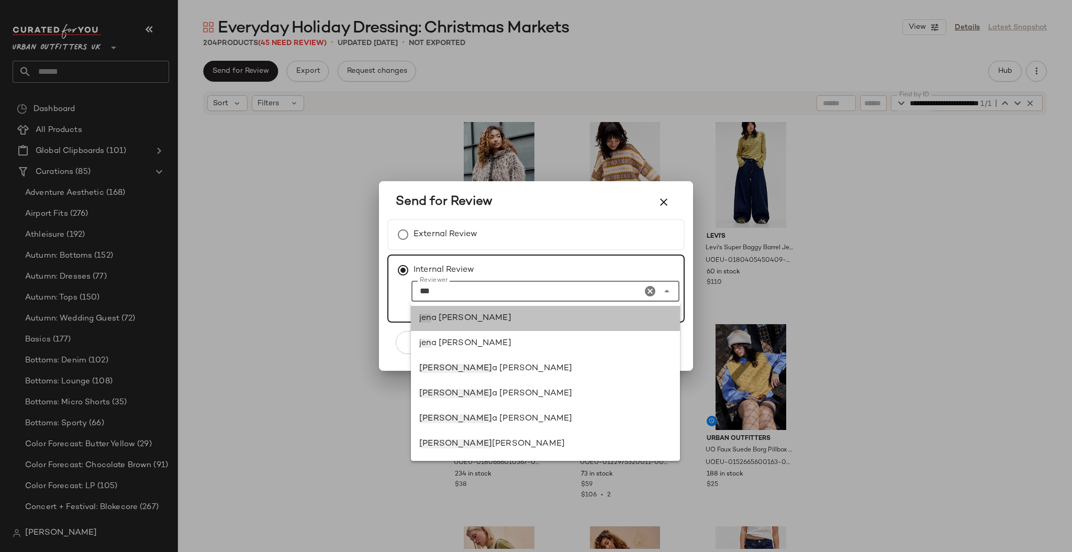
click at [493, 311] on div "[PERSON_NAME]" at bounding box center [545, 318] width 269 height 25
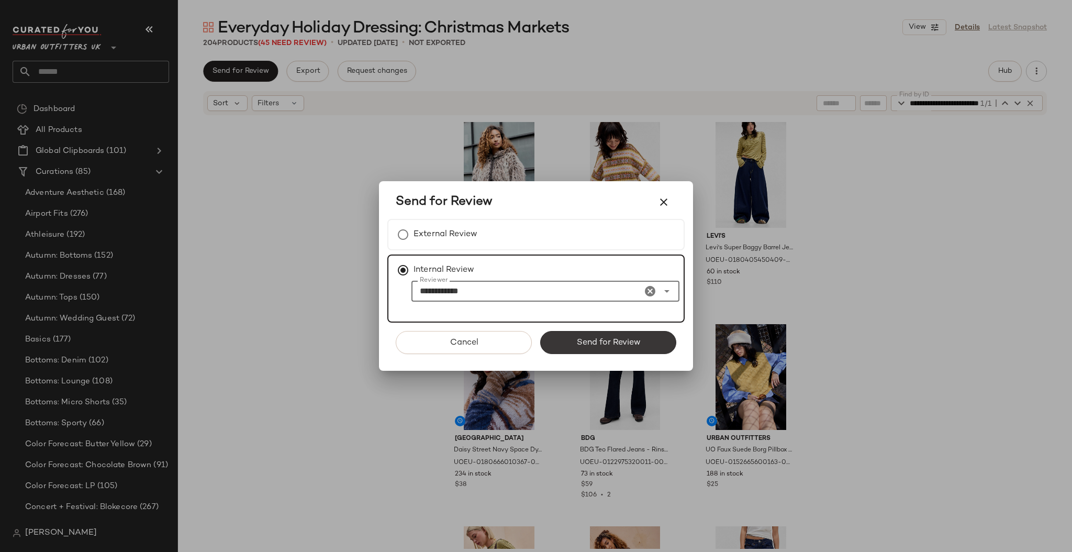
type input "**********"
click at [597, 344] on span "Send for Review" at bounding box center [608, 343] width 64 height 10
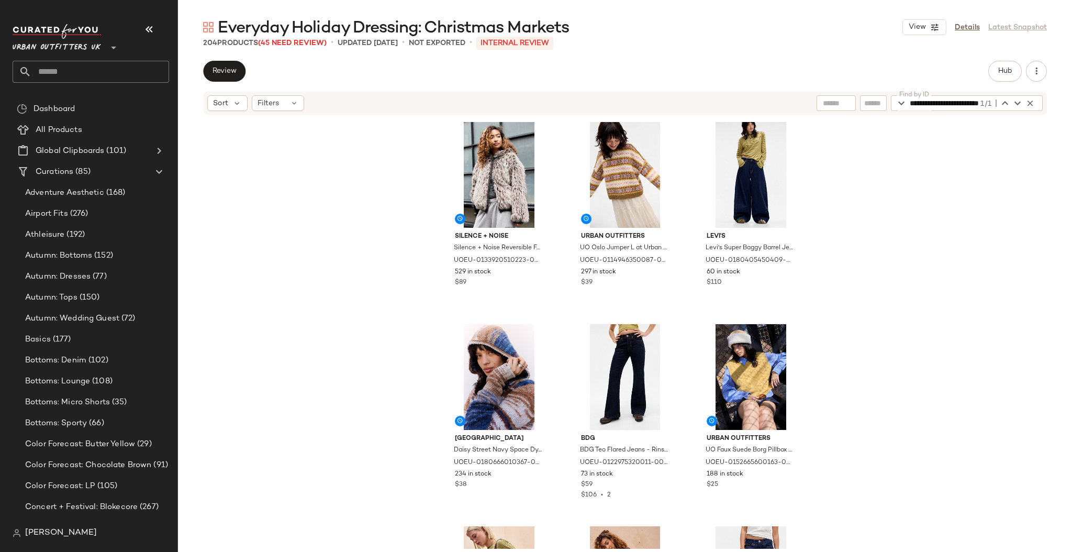
click at [86, 38] on span "Urban Outfitters UK" at bounding box center [57, 45] width 88 height 19
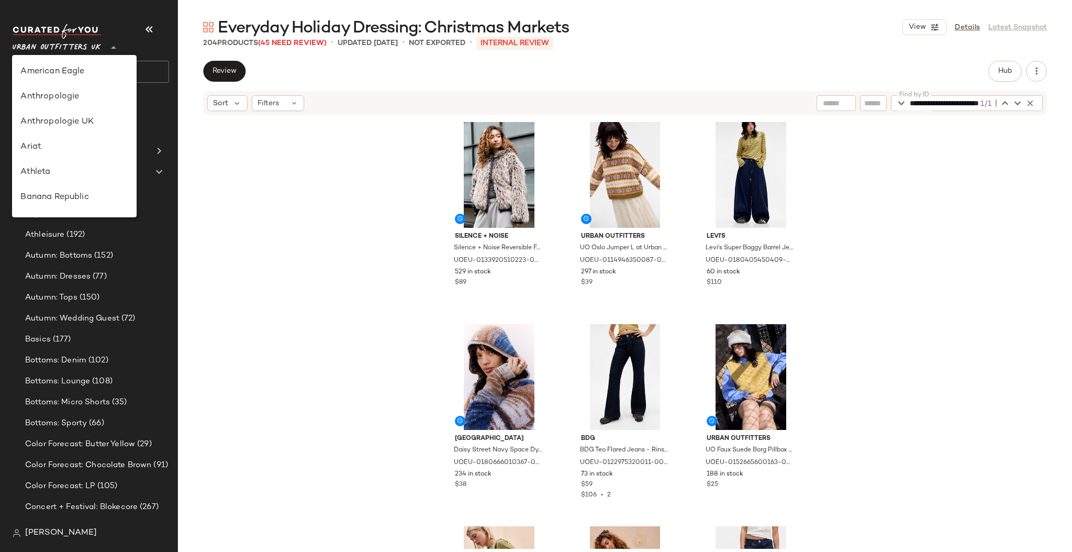
scroll to position [574, 0]
click at [92, 103] on div "Urban Outfitters" at bounding box center [74, 100] width 108 height 13
type input "**"
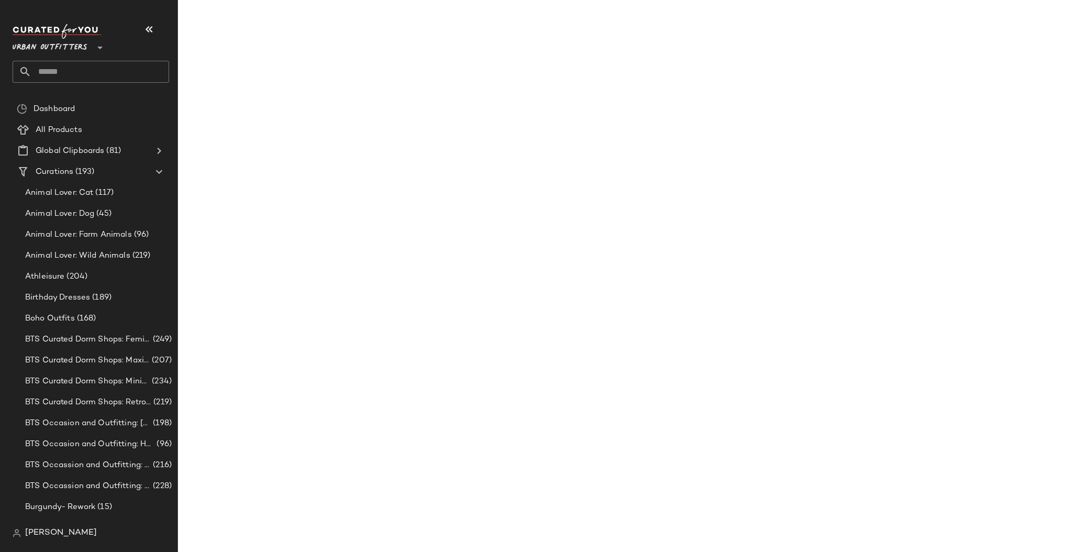
click at [113, 75] on input "text" at bounding box center [100, 72] width 138 height 22
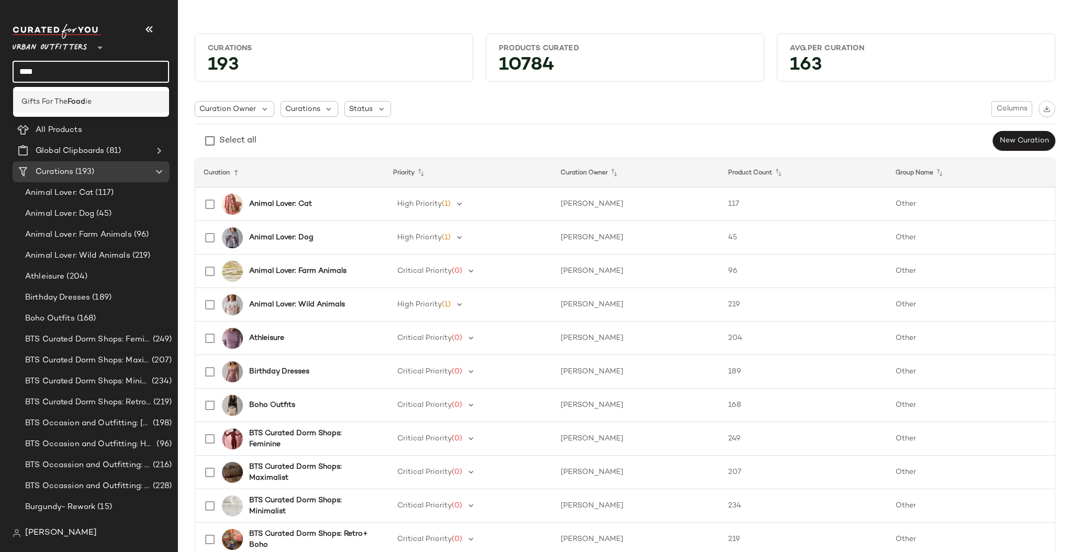
type input "****"
click at [113, 108] on div "Gifts For The Food ie" at bounding box center [91, 101] width 157 height 21
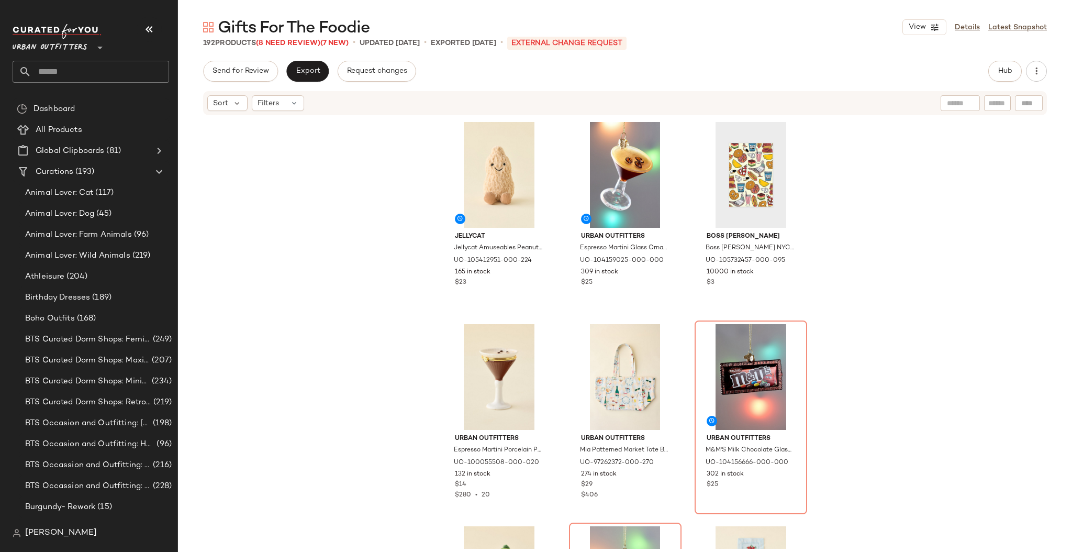
scroll to position [139, 0]
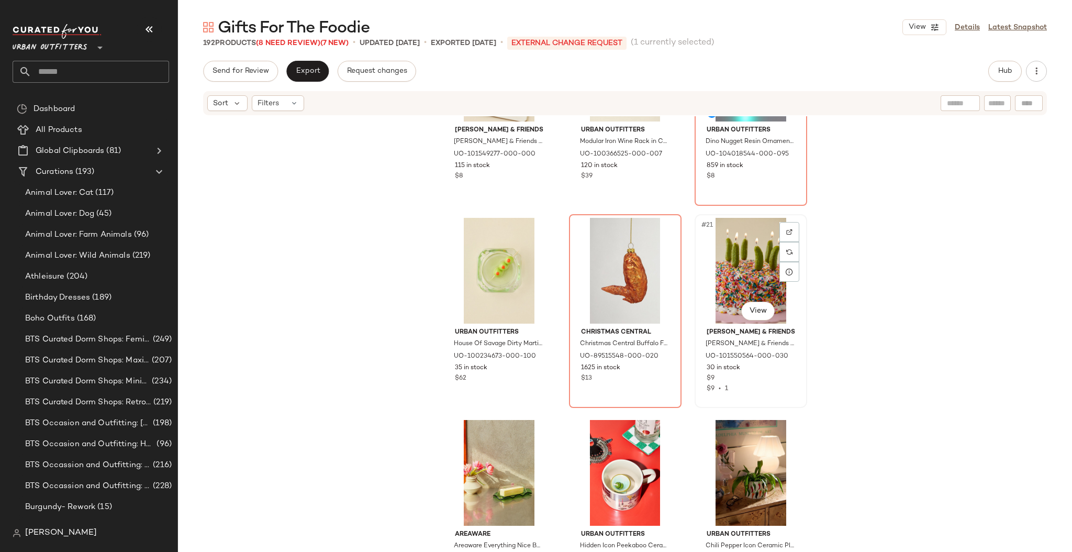
scroll to position [846, 0]
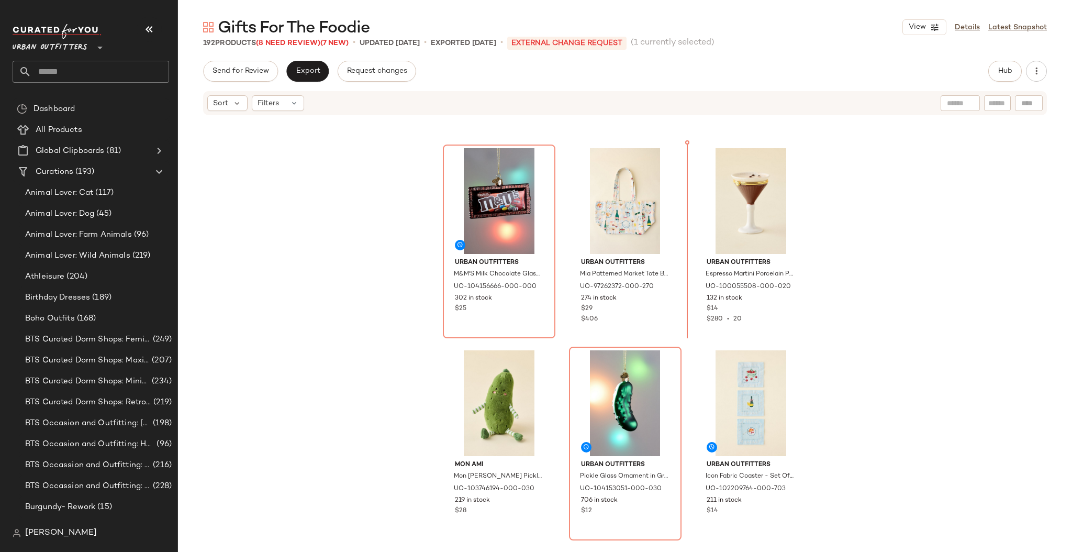
scroll to position [181, 0]
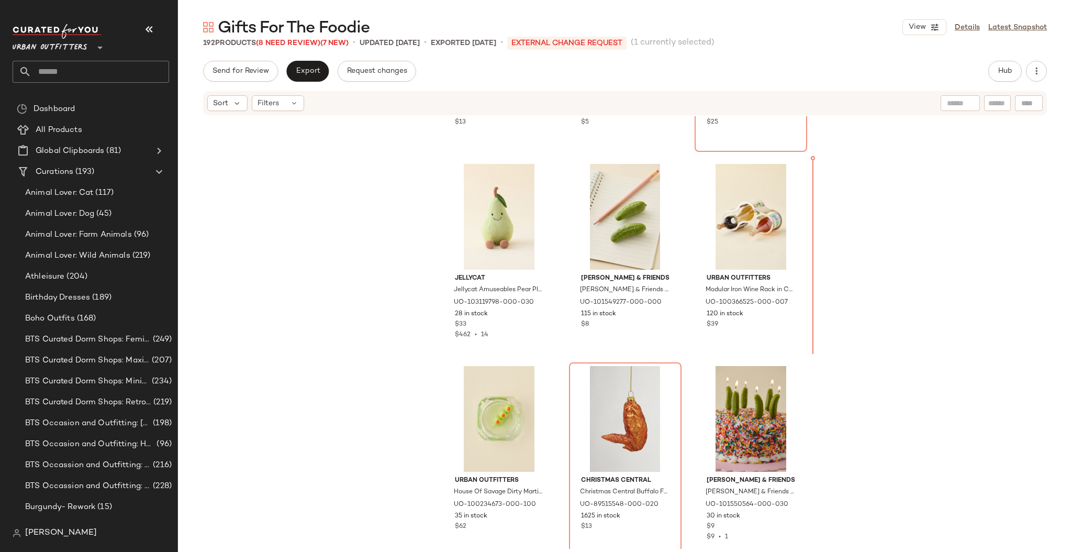
scroll to position [977, 0]
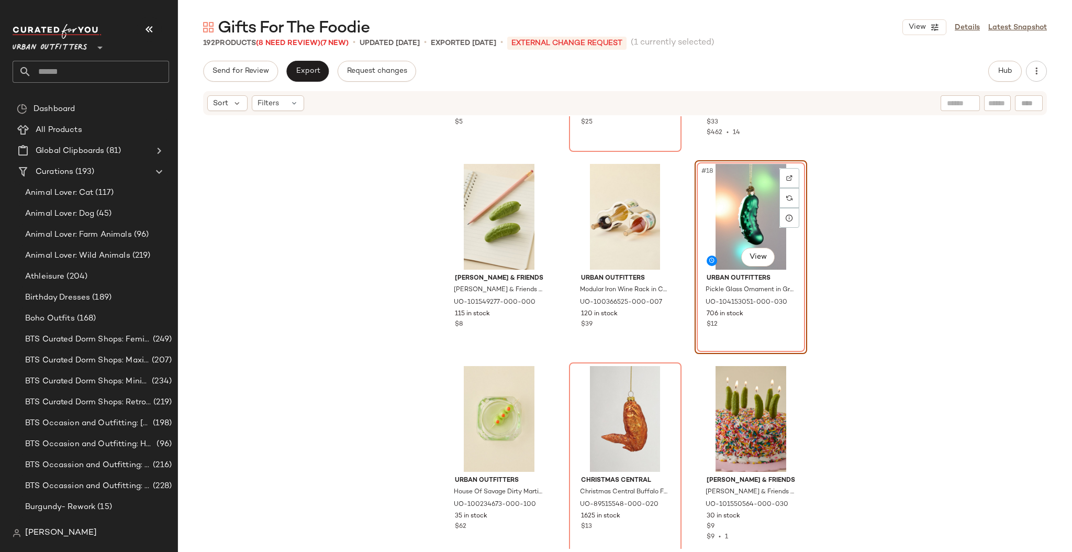
click at [845, 246] on div "Urban Outfitters Squishy Olive Ink Pen in Green at Urban Outfitters UO-10154803…" at bounding box center [625, 332] width 894 height 433
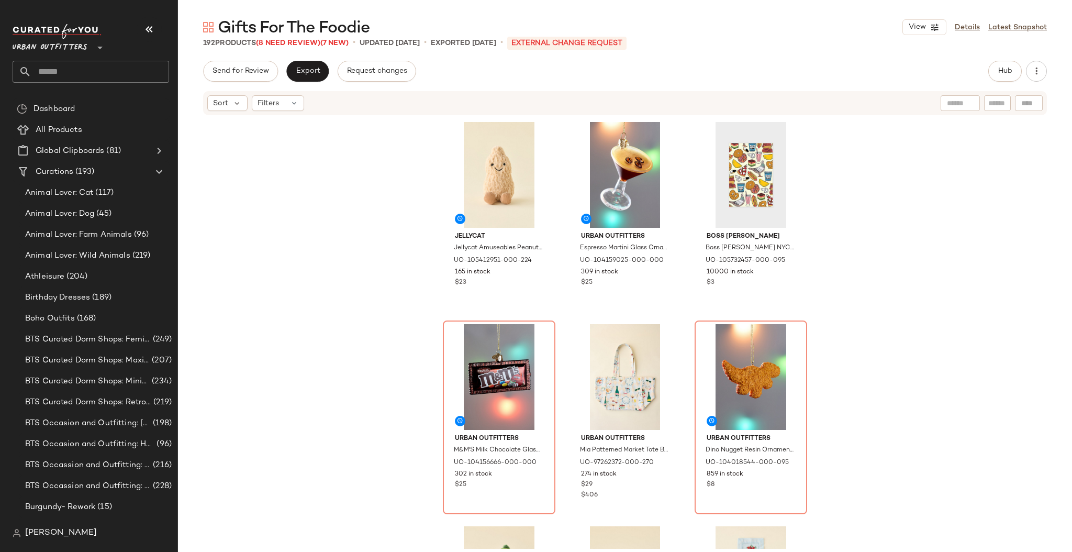
click at [845, 246] on div "Jellycat Jellycat Amuseables Peanut Plushie in Tan at Urban Outfitters UO-10541…" at bounding box center [625, 332] width 894 height 433
click at [796, 359] on div at bounding box center [790, 358] width 20 height 20
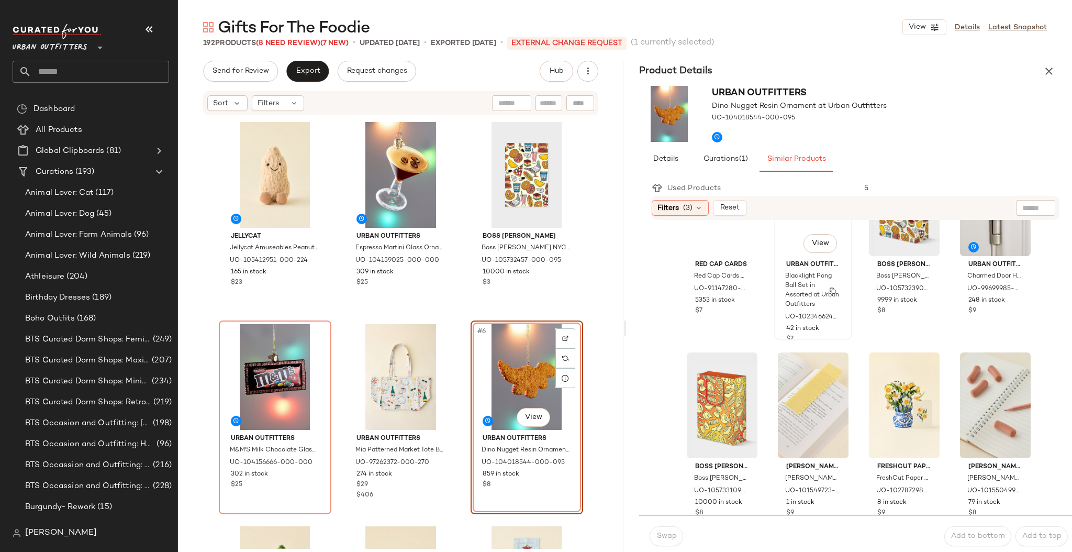
scroll to position [698, 0]
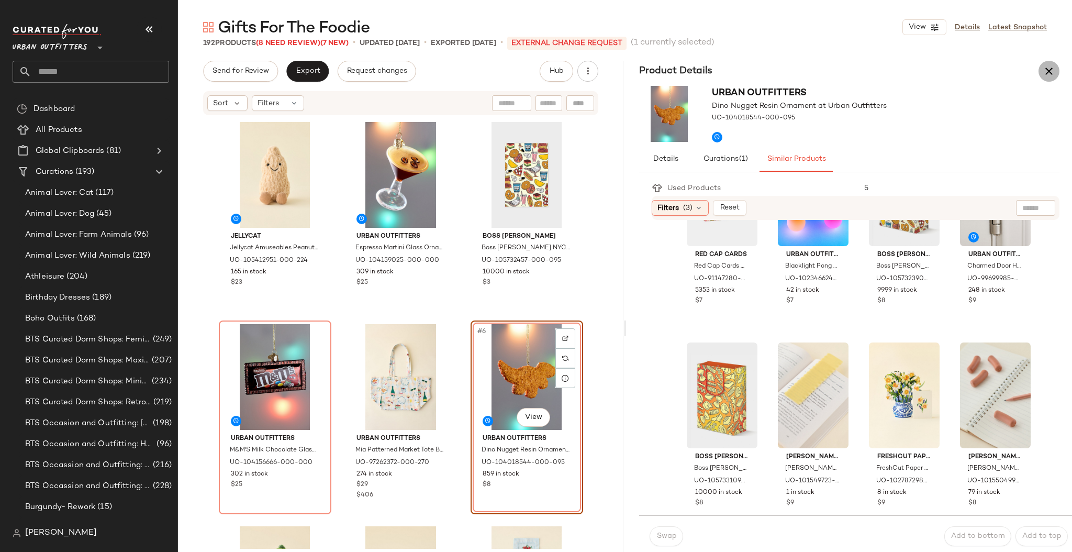
click at [1053, 70] on icon "button" at bounding box center [1049, 71] width 13 height 13
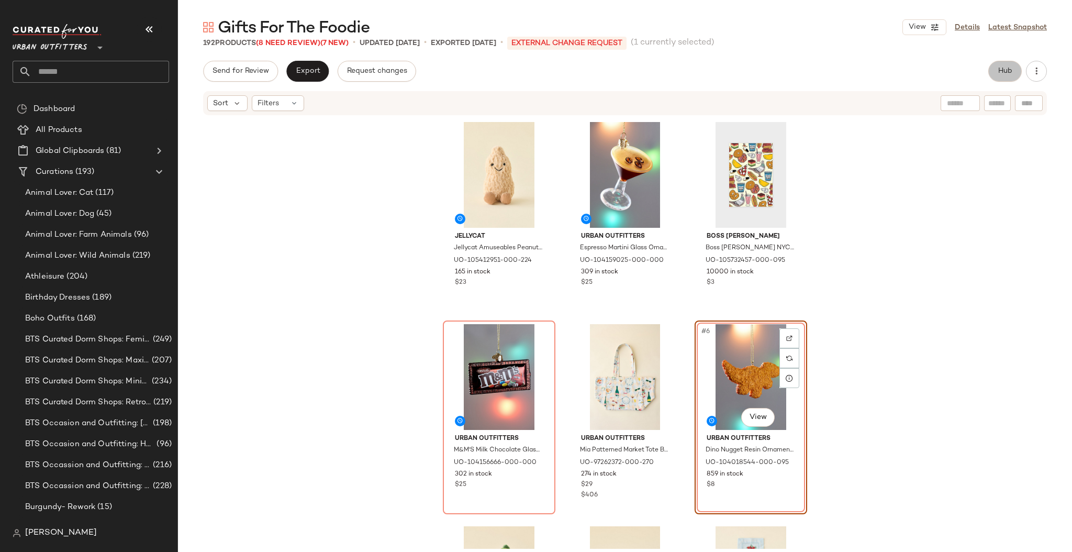
click at [1007, 75] on span "Hub" at bounding box center [1005, 71] width 15 height 8
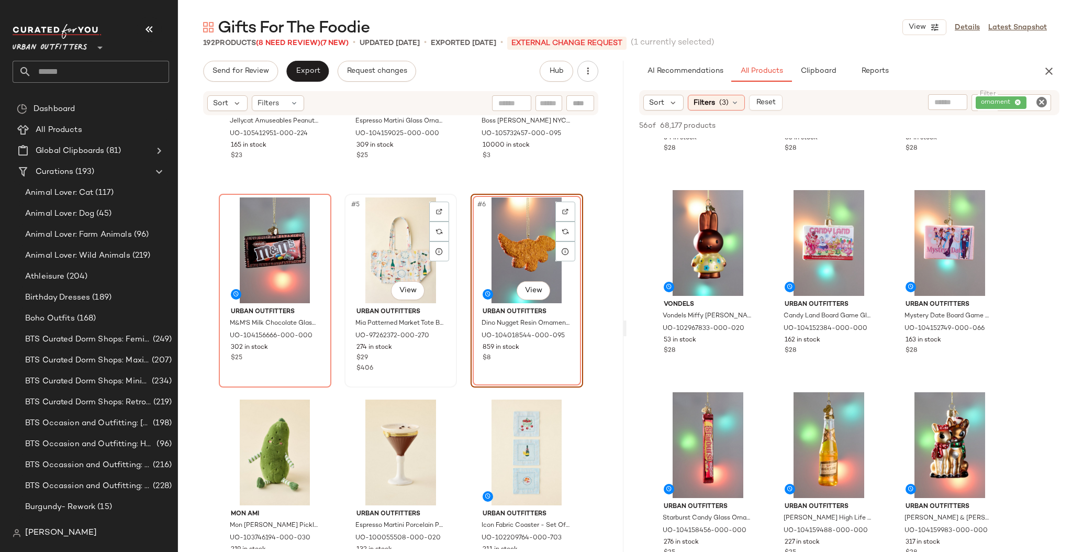
scroll to position [287, 0]
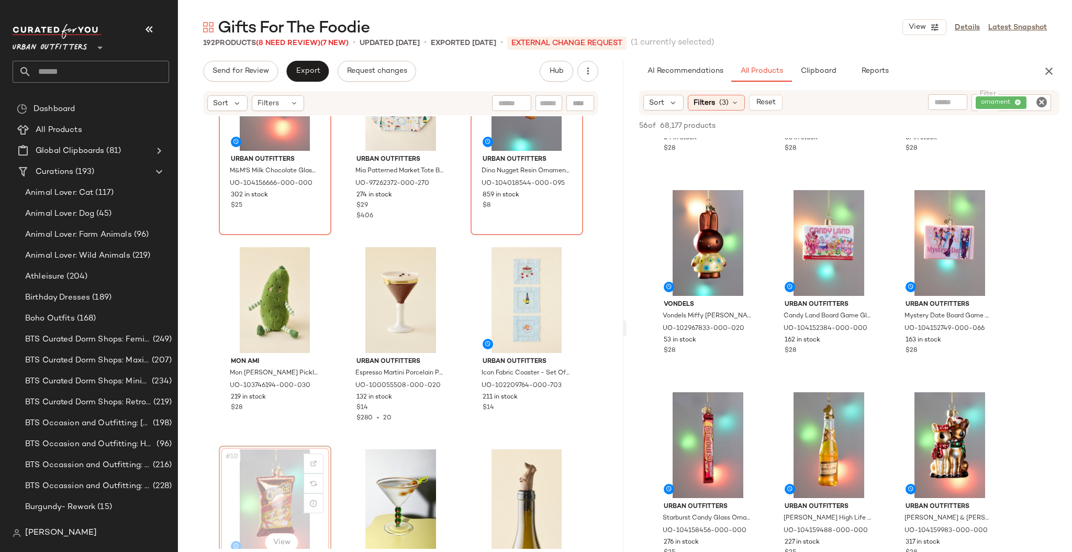
scroll to position [289, 0]
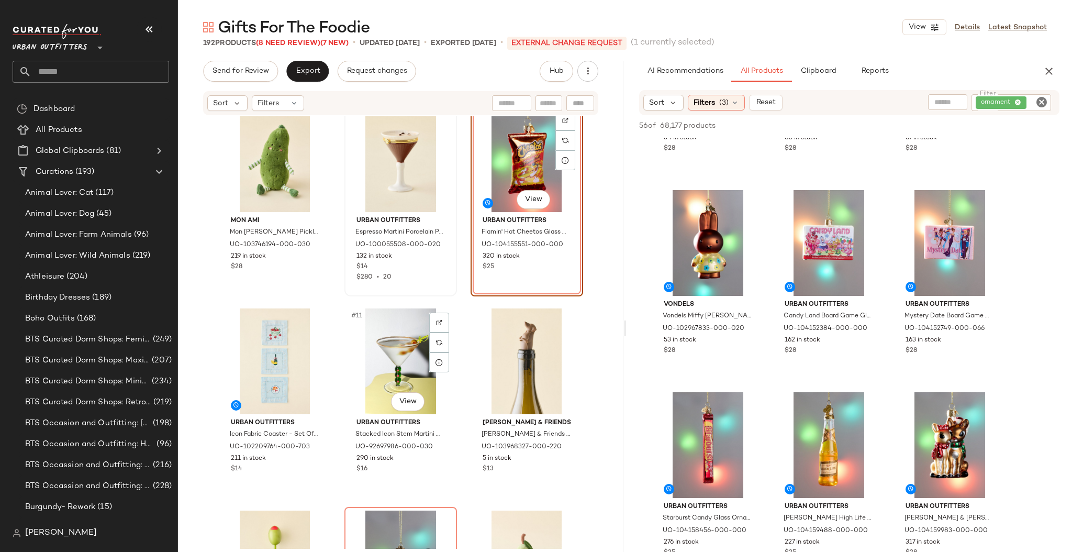
scroll to position [568, 0]
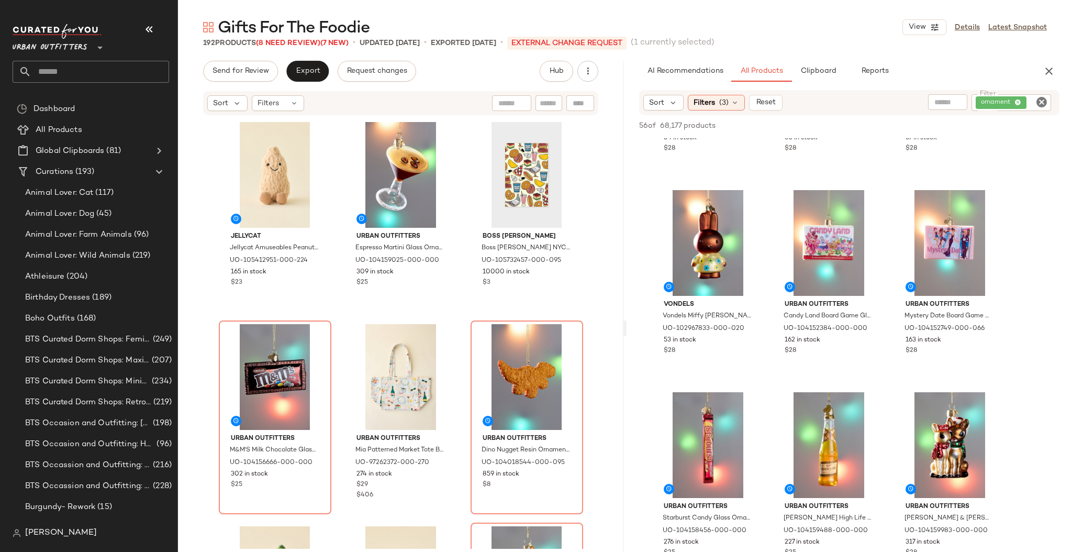
scroll to position [139, 0]
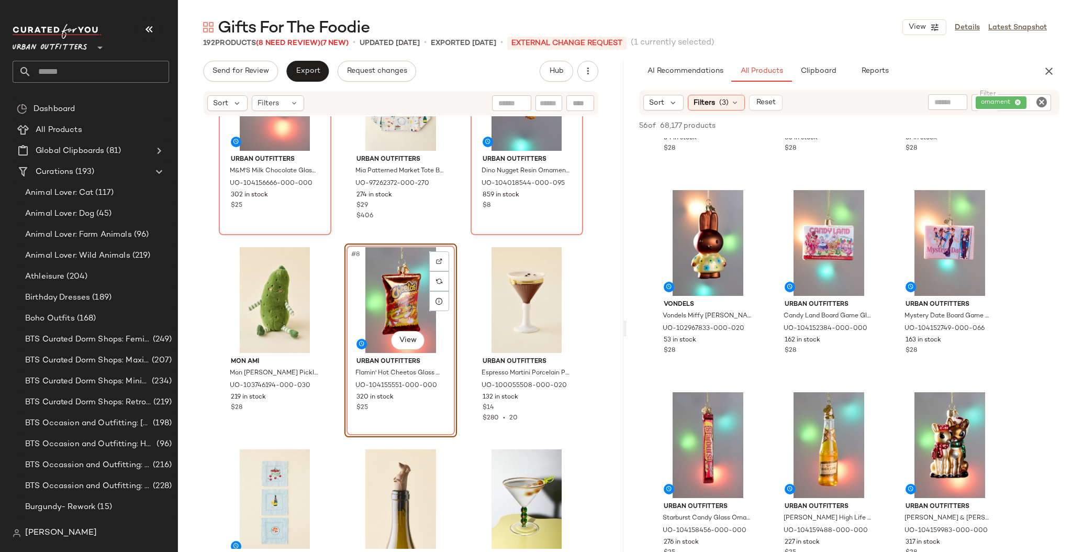
scroll to position [427, 0]
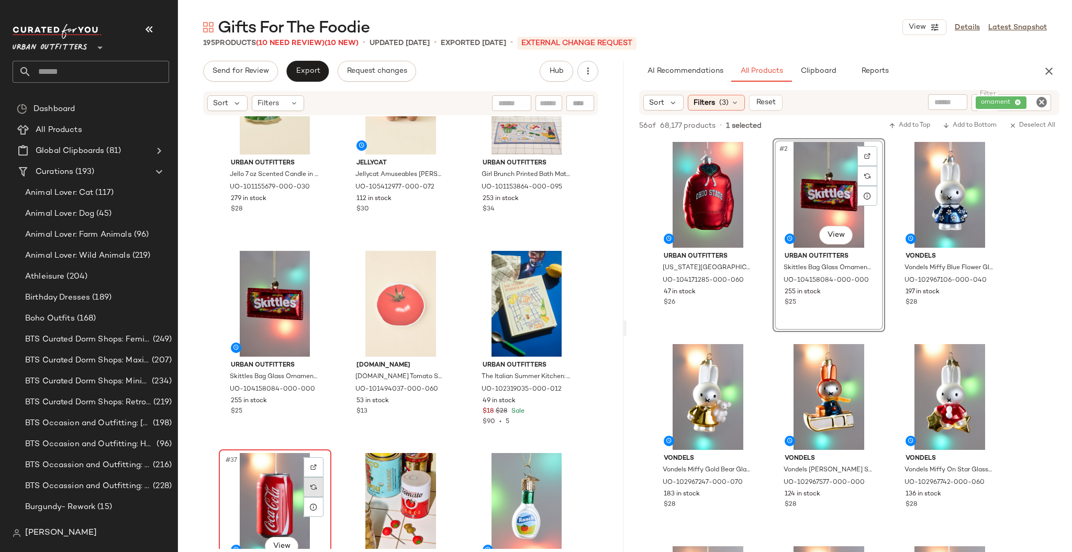
scroll to position [2104, 0]
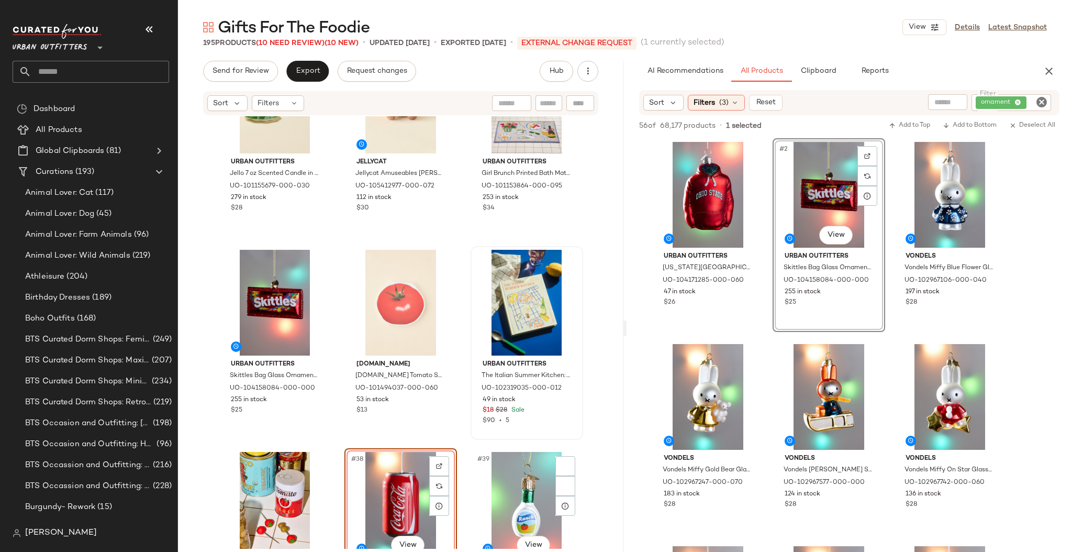
scroll to position [2383, 0]
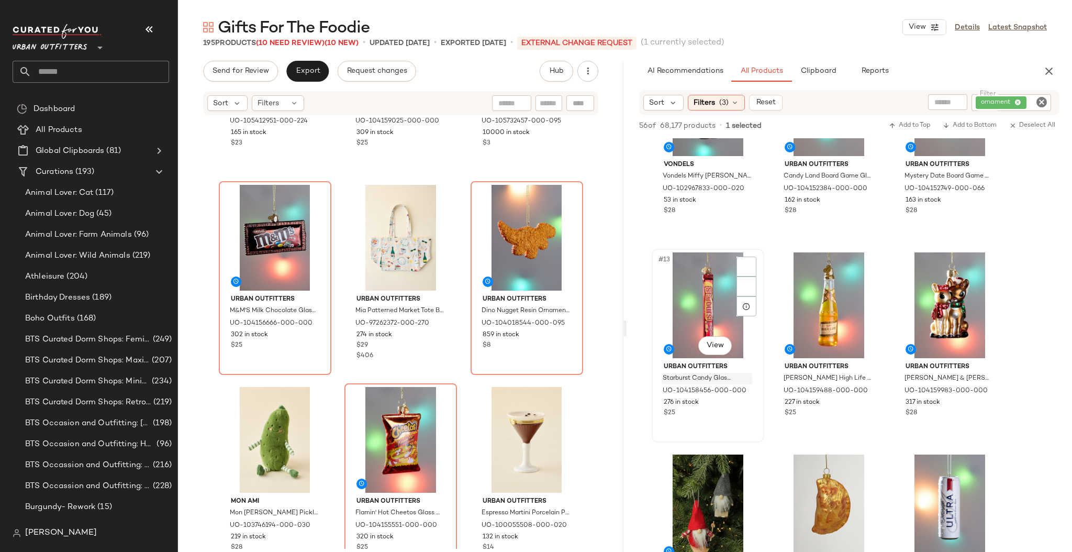
scroll to position [838, 0]
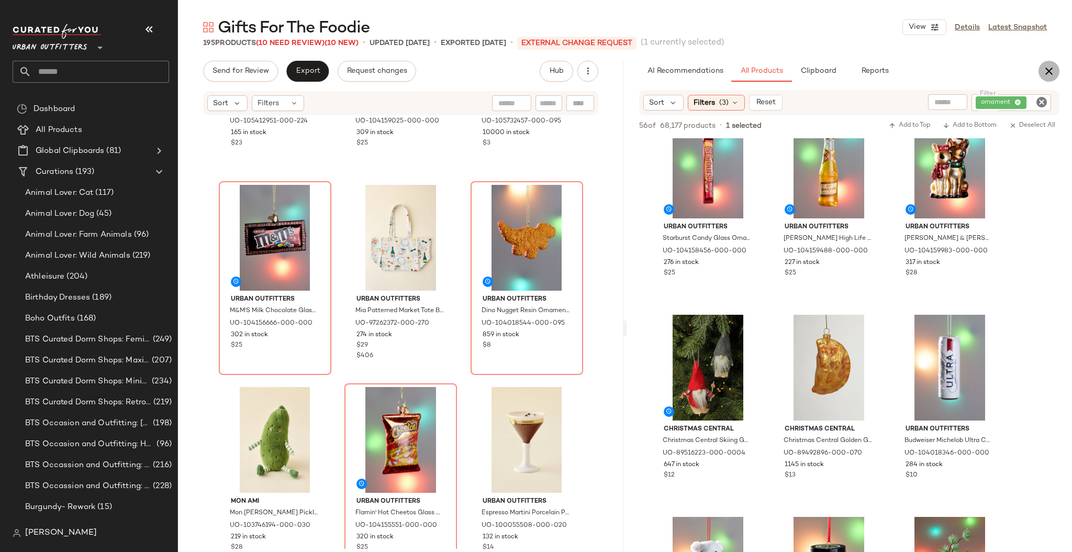
click at [1046, 73] on icon "button" at bounding box center [1049, 71] width 13 height 13
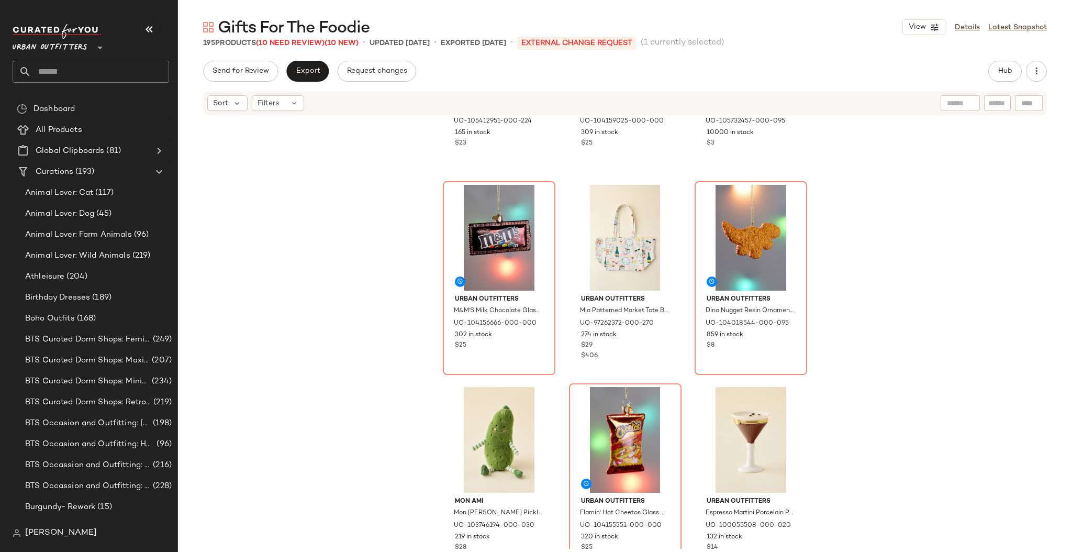
scroll to position [287, 0]
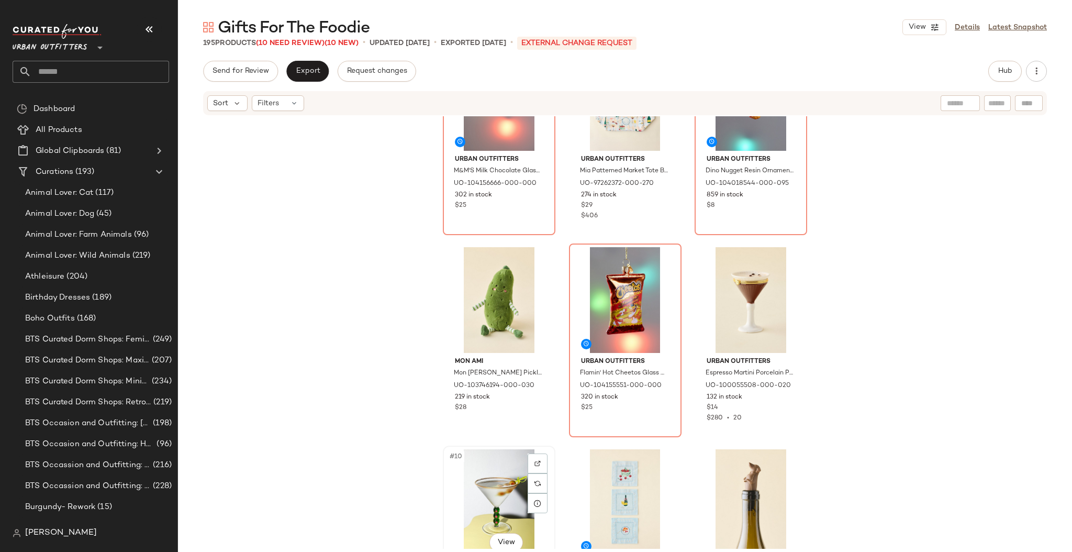
scroll to position [289, 0]
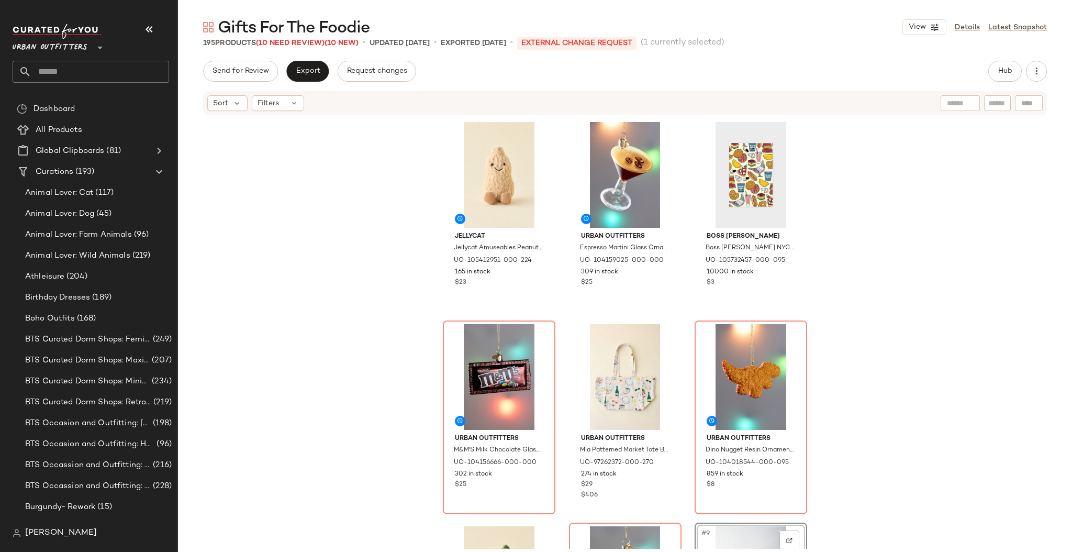
click at [933, 290] on div "Jellycat Jellycat Amuseables Peanut Plushie in Tan at Urban Outfitters UO-10541…" at bounding box center [625, 332] width 894 height 433
click at [312, 65] on button "Export" at bounding box center [307, 71] width 42 height 21
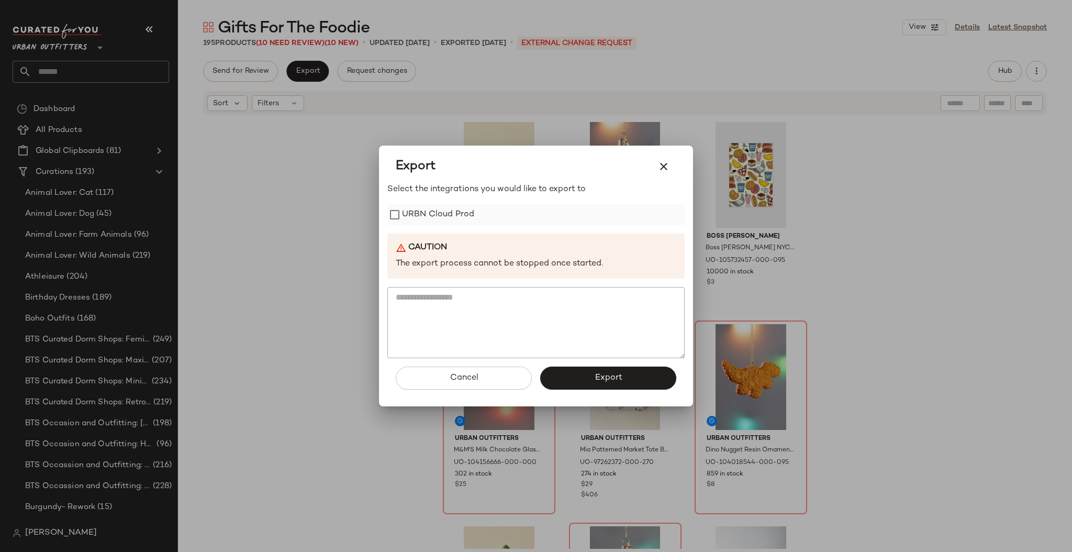
click at [461, 207] on label "URBN Cloud Prod" at bounding box center [438, 214] width 72 height 21
click at [590, 376] on button "Export" at bounding box center [608, 378] width 136 height 23
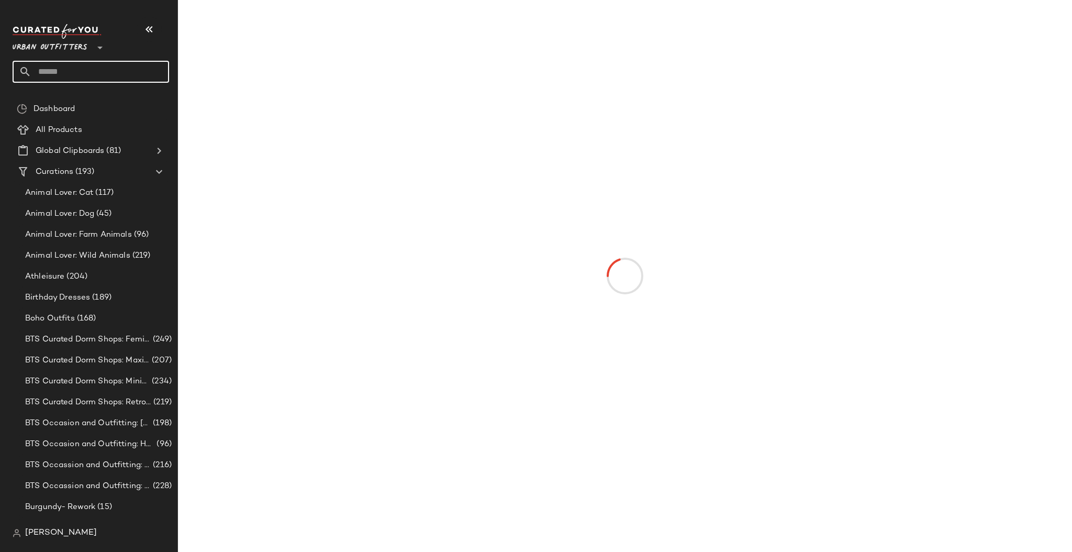
click at [92, 75] on input "text" at bounding box center [100, 72] width 138 height 22
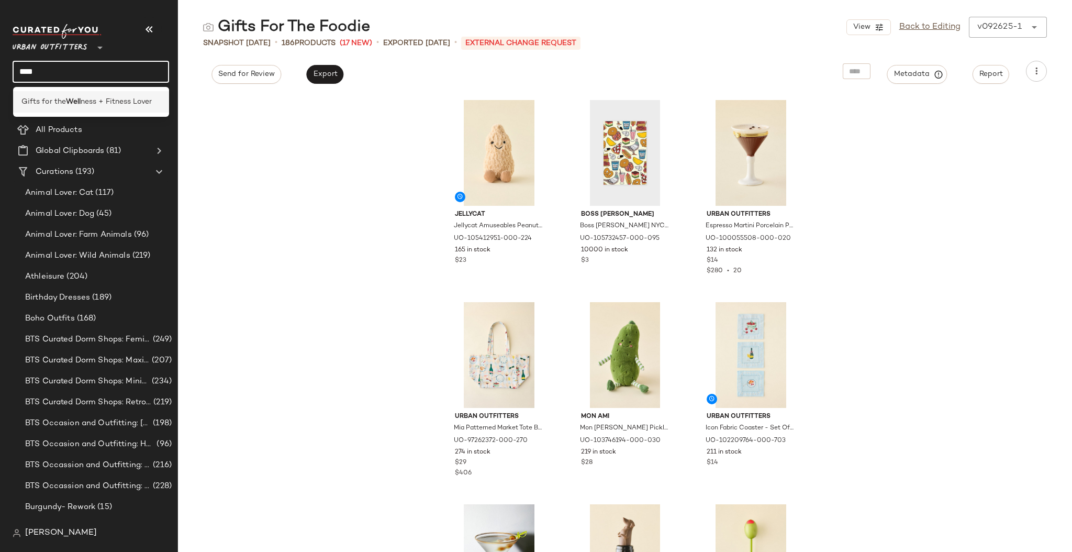
type input "****"
click at [104, 107] on span "ness + Fitness Lover" at bounding box center [116, 101] width 71 height 11
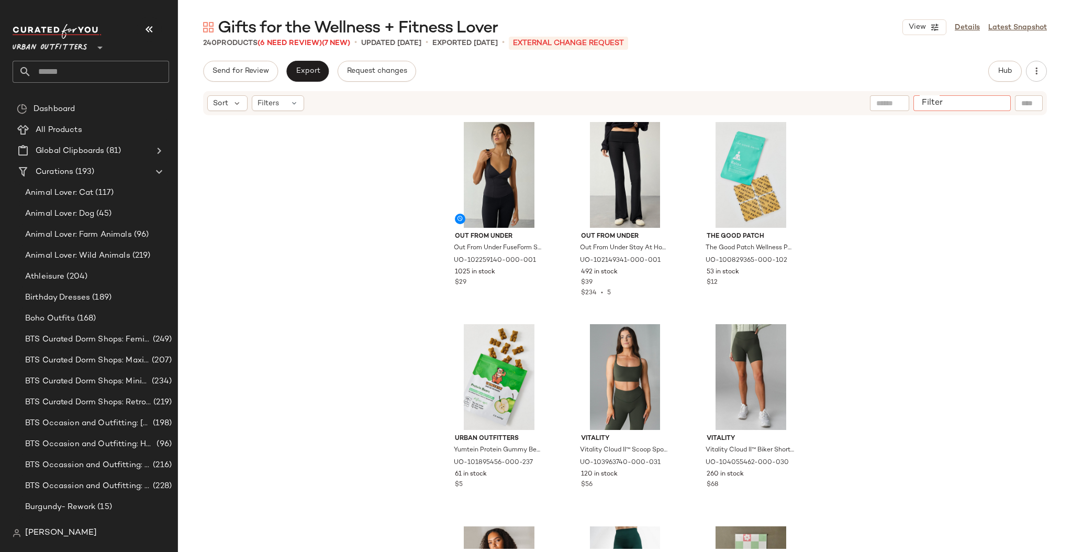
click at [992, 103] on input "Filter" at bounding box center [962, 103] width 89 height 11
type input "****"
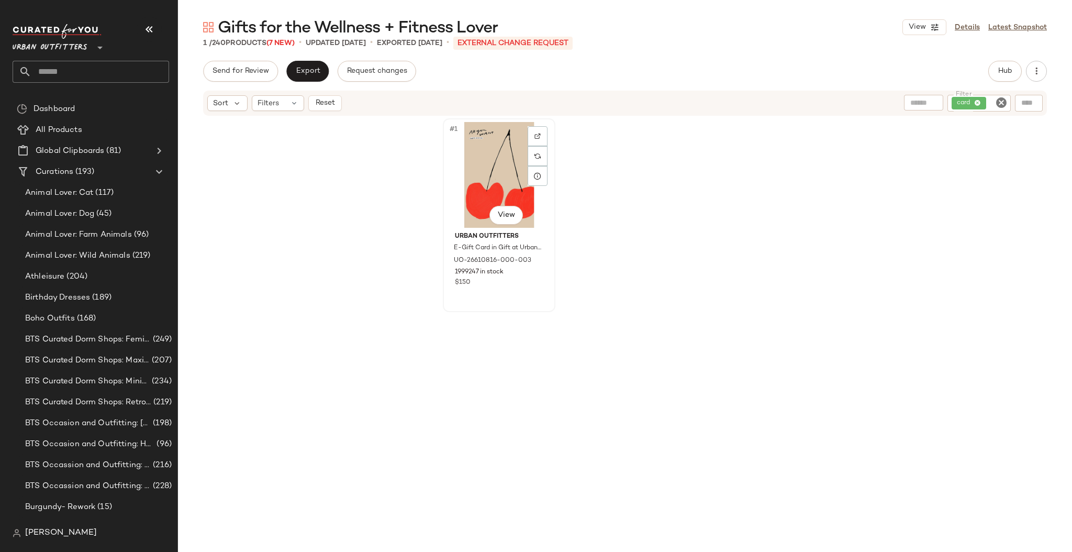
click at [486, 179] on div "#1 View" at bounding box center [499, 175] width 105 height 106
click at [997, 105] on icon "Clear Filter" at bounding box center [1001, 102] width 13 height 13
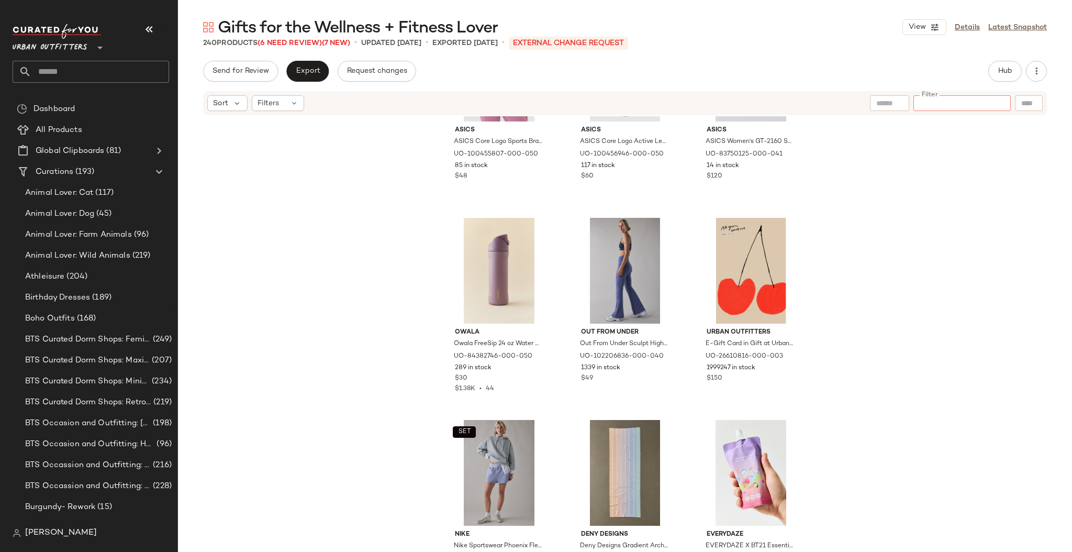
scroll to position [7688, 0]
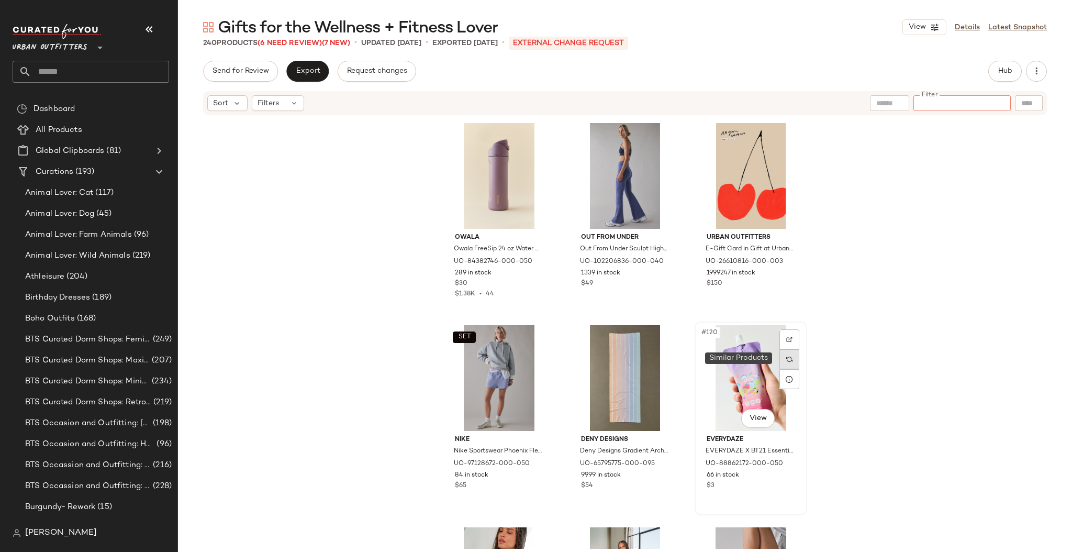
click at [783, 356] on div at bounding box center [790, 359] width 20 height 20
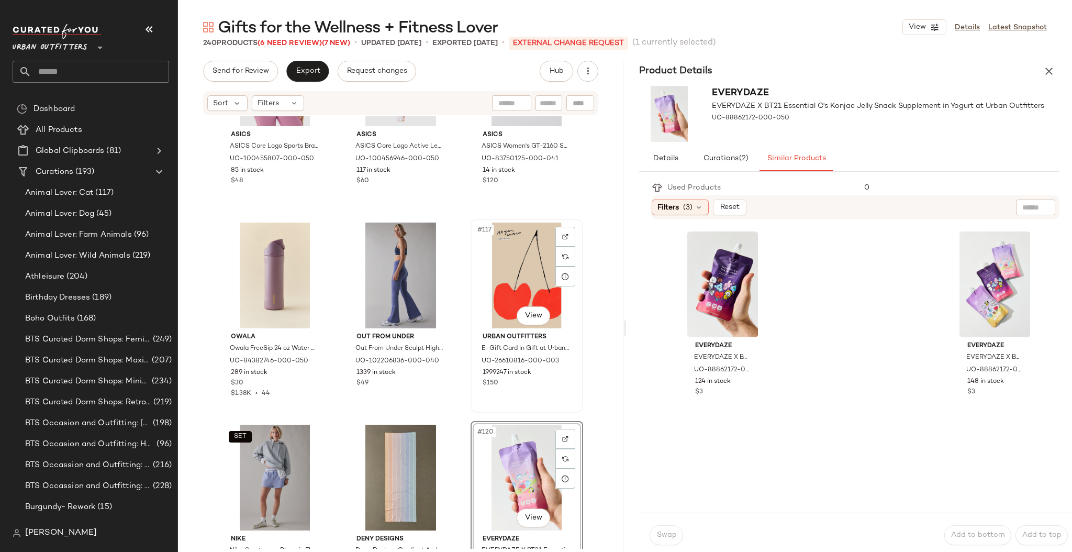
scroll to position [7549, 0]
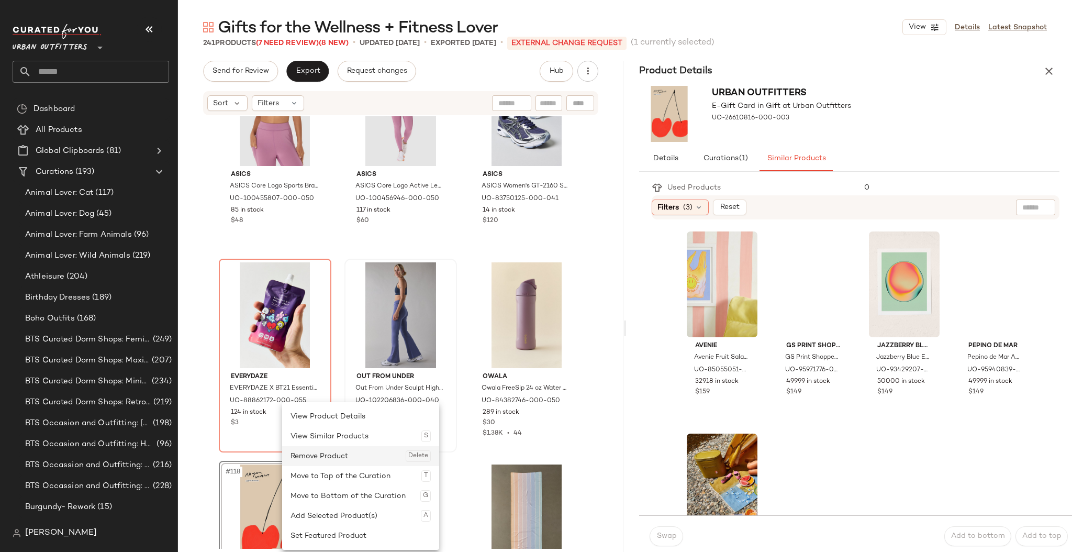
click at [330, 453] on div "Remove Product Delete" at bounding box center [361, 456] width 140 height 20
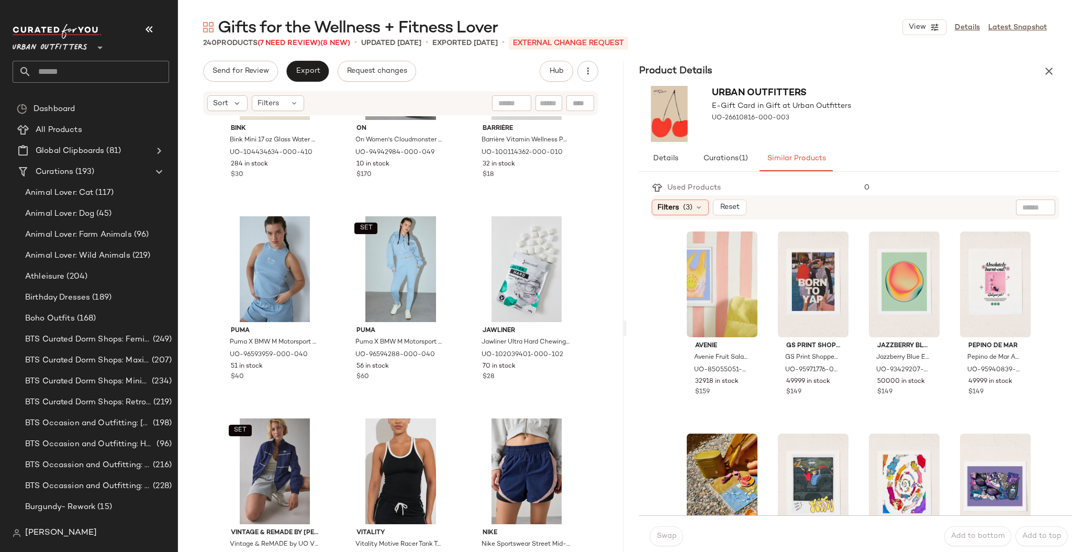
scroll to position [4756, 0]
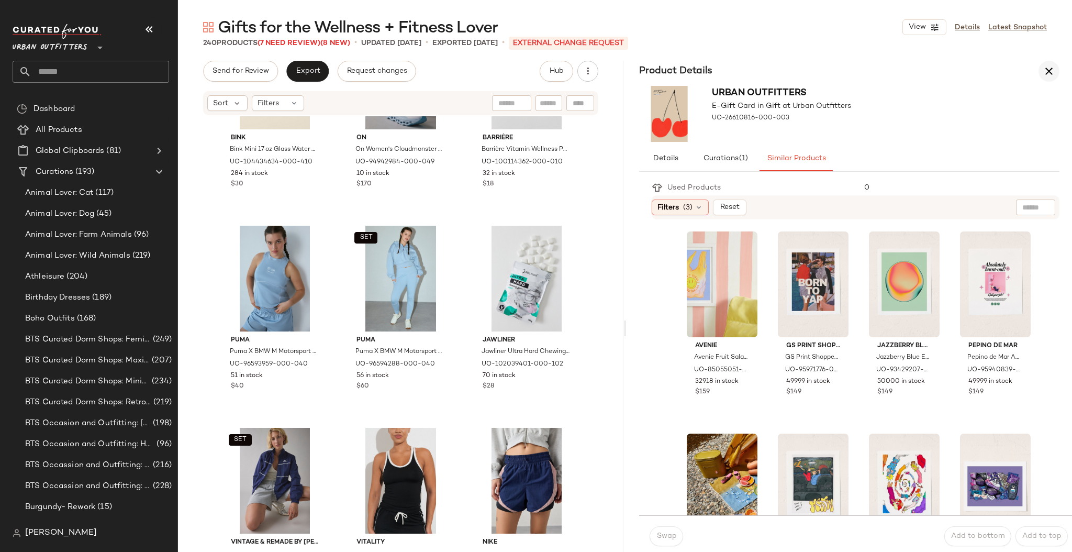
click at [1054, 70] on icon "button" at bounding box center [1049, 71] width 13 height 13
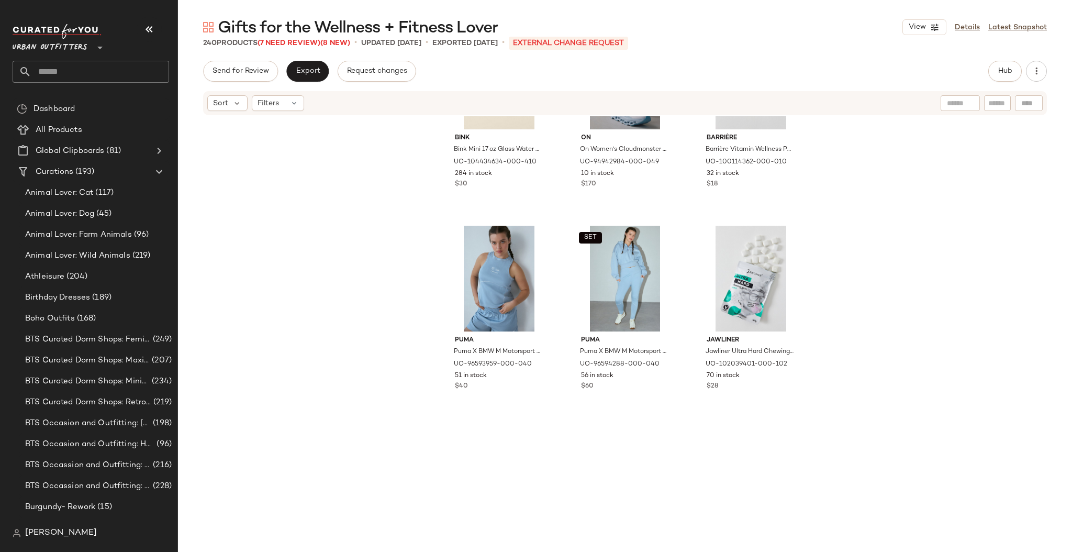
scroll to position [4058, 0]
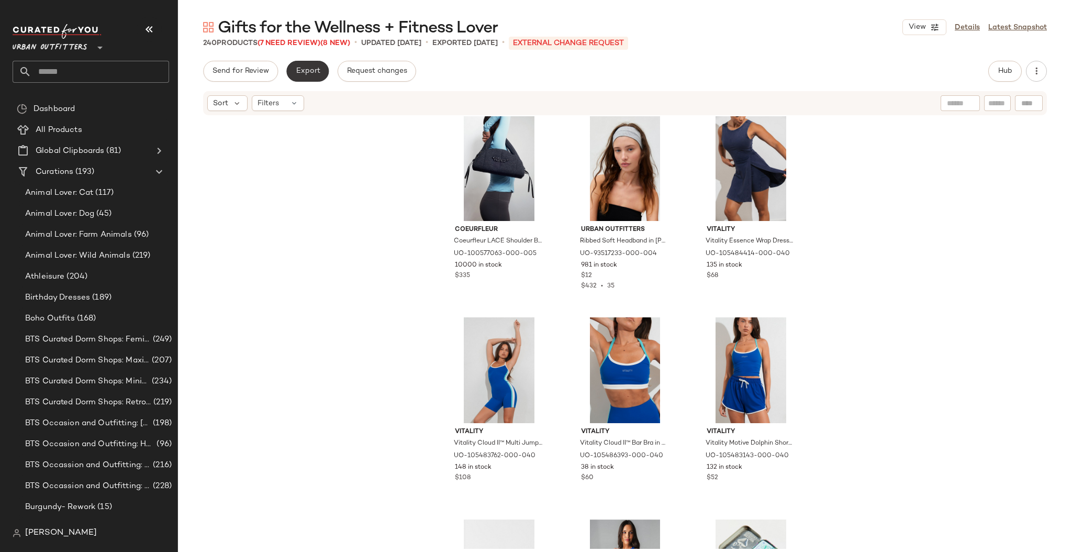
click at [312, 73] on span "Export" at bounding box center [307, 71] width 25 height 8
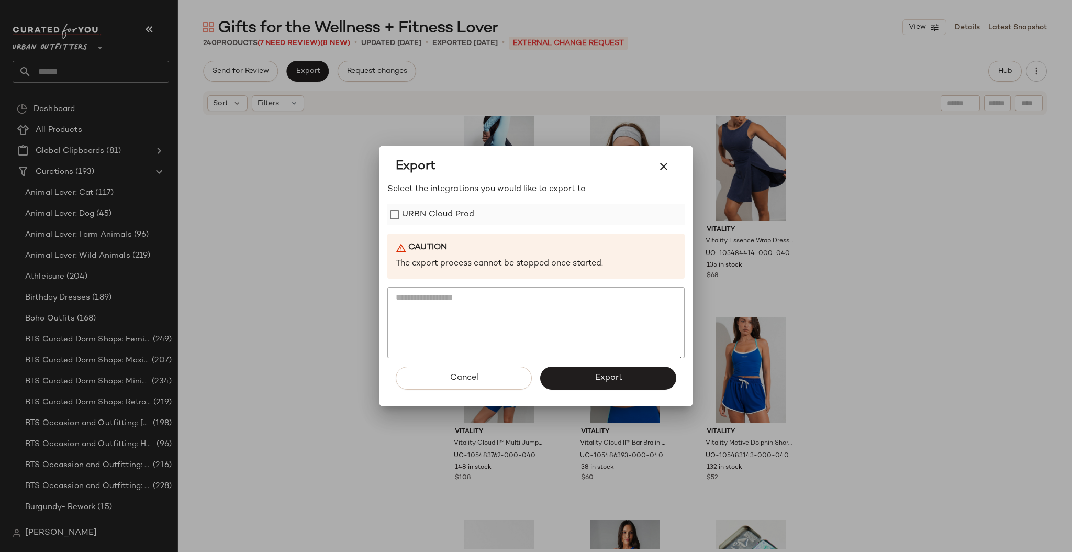
click at [443, 205] on label "URBN Cloud Prod" at bounding box center [438, 214] width 72 height 21
click at [545, 380] on button "Export" at bounding box center [608, 378] width 136 height 23
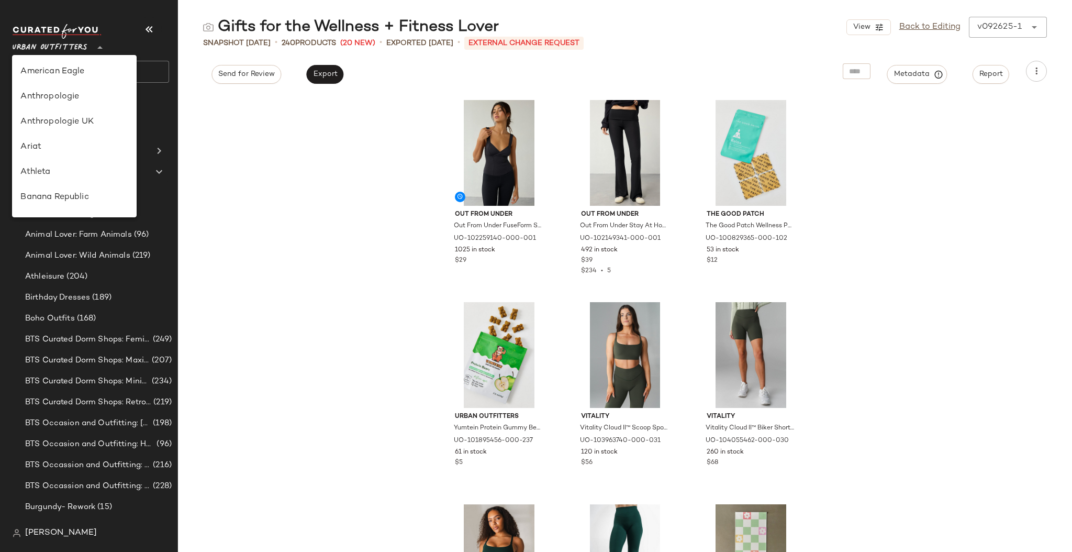
click at [85, 42] on span "Urban Outfitters" at bounding box center [50, 45] width 75 height 19
type input "**"
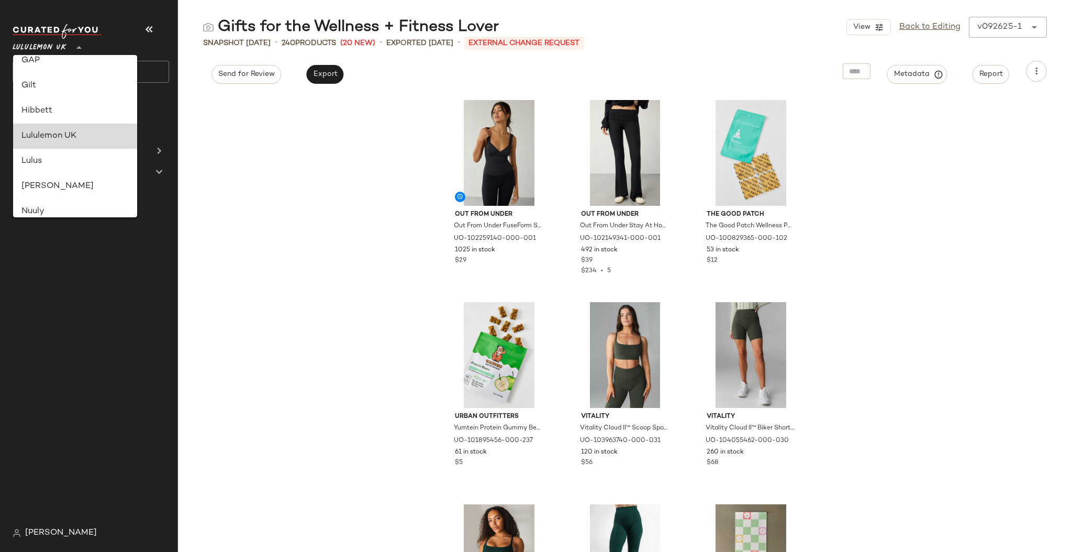
click at [93, 138] on div "Lululemon UK" at bounding box center [75, 136] width 108 height 13
